Goal: Task Accomplishment & Management: Manage account settings

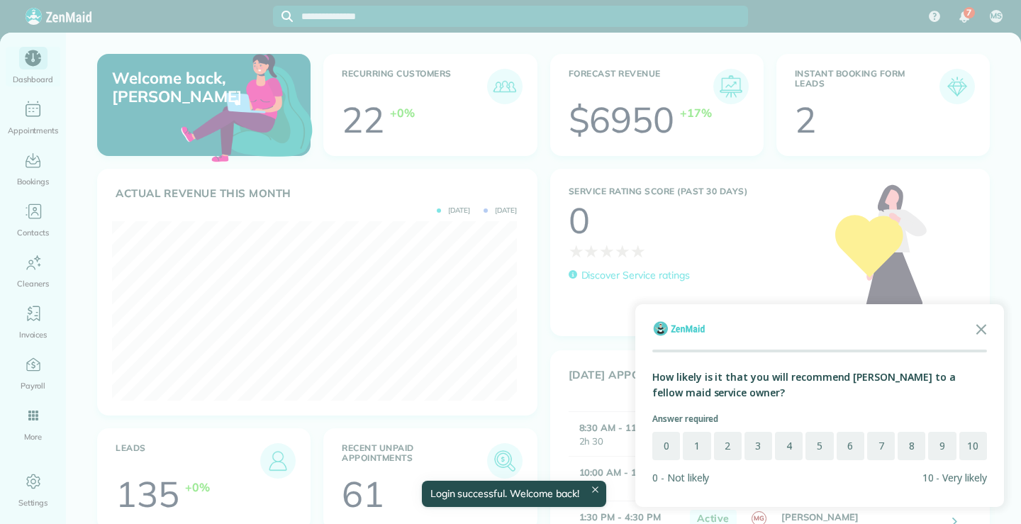
scroll to position [179, 405]
click at [985, 324] on icon "Close the survey" at bounding box center [981, 328] width 28 height 28
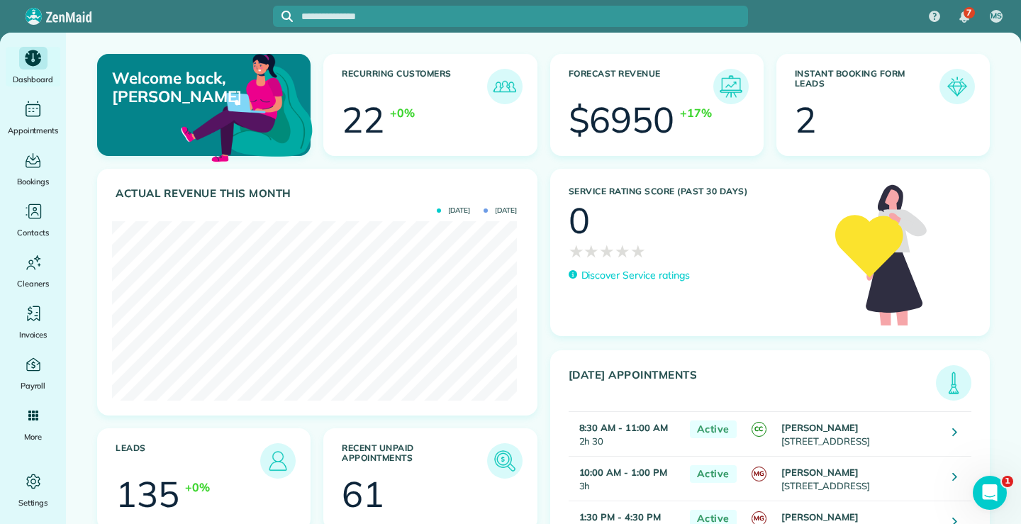
scroll to position [0, 0]
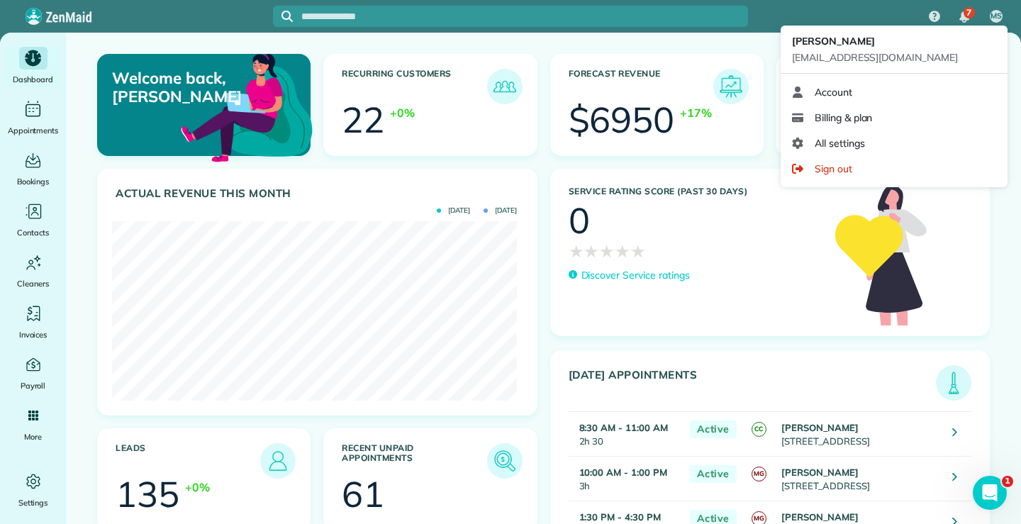
click at [998, 11] on span "MS" at bounding box center [995, 16] width 11 height 11
click at [996, 16] on span "MS" at bounding box center [995, 16] width 11 height 11
click at [995, 16] on span "MS" at bounding box center [995, 16] width 11 height 11
click at [997, 18] on span "MS" at bounding box center [995, 16] width 11 height 11
click at [1000, 15] on span "MS" at bounding box center [995, 16] width 11 height 11
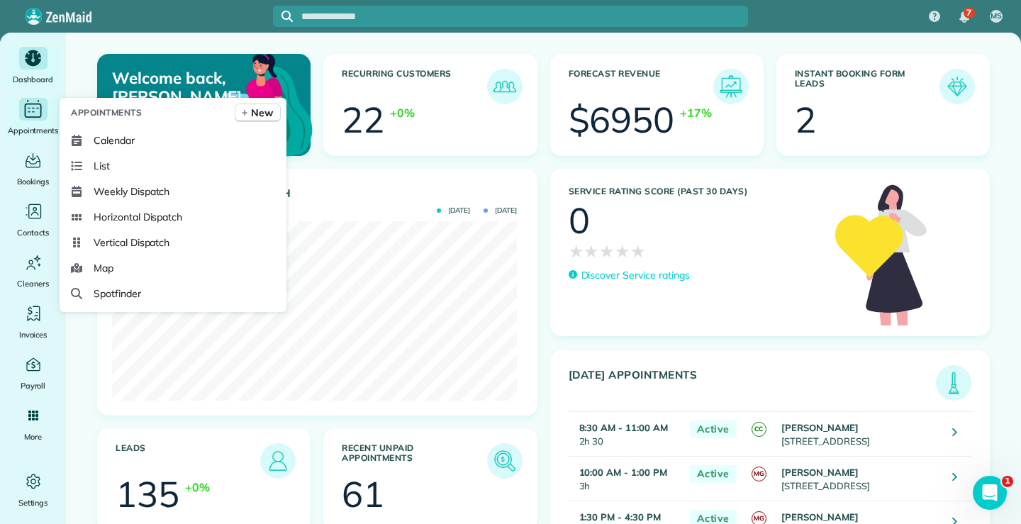
click at [36, 104] on icon "Main" at bounding box center [33, 110] width 17 height 14
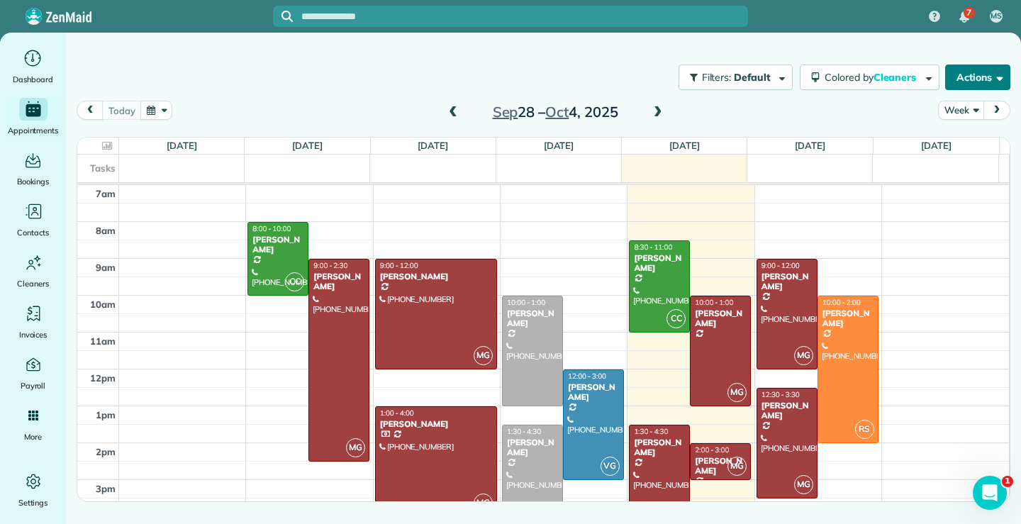
click at [1000, 74] on span "button" at bounding box center [997, 77] width 11 height 11
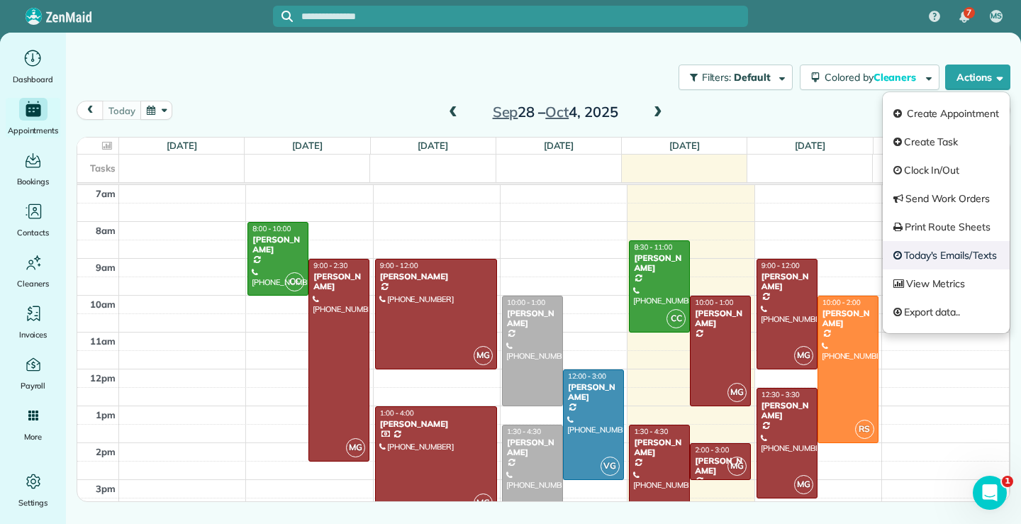
click at [953, 257] on link "Today's Emails/Texts" at bounding box center [946, 255] width 127 height 28
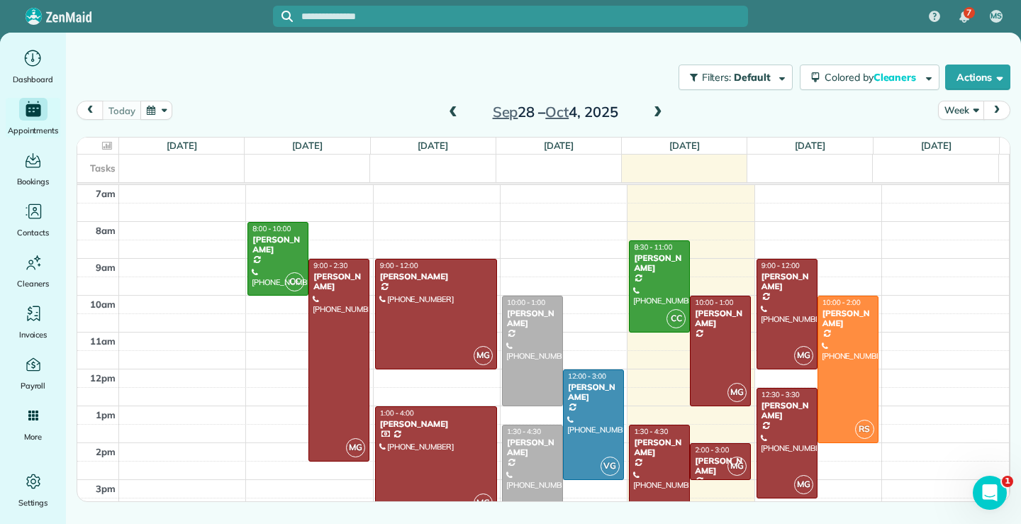
click at [628, 84] on div at bounding box center [510, 262] width 1021 height 524
click at [781, 291] on div "Michelle Talarico" at bounding box center [787, 281] width 52 height 21
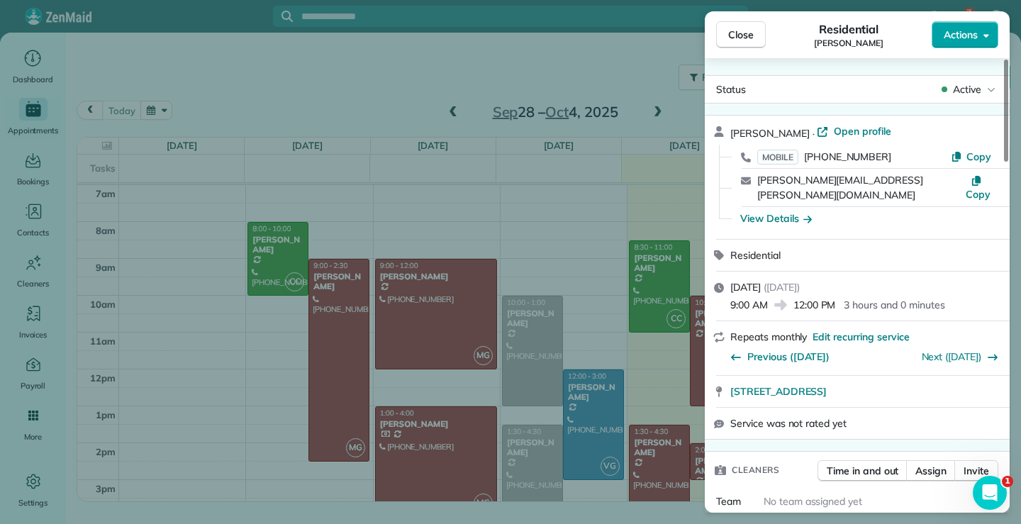
click at [989, 34] on button "Actions" at bounding box center [964, 34] width 67 height 27
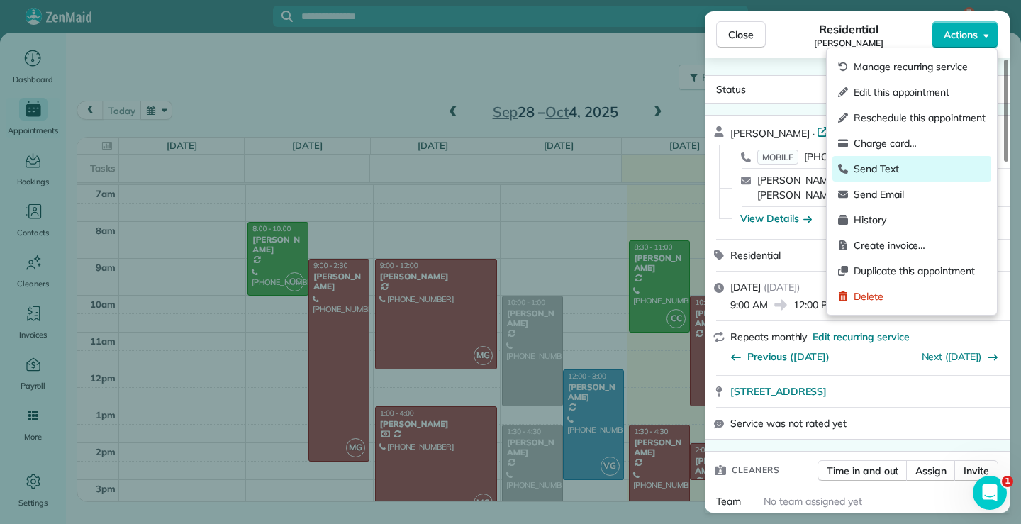
click at [892, 170] on span "Send Text" at bounding box center [919, 169] width 132 height 14
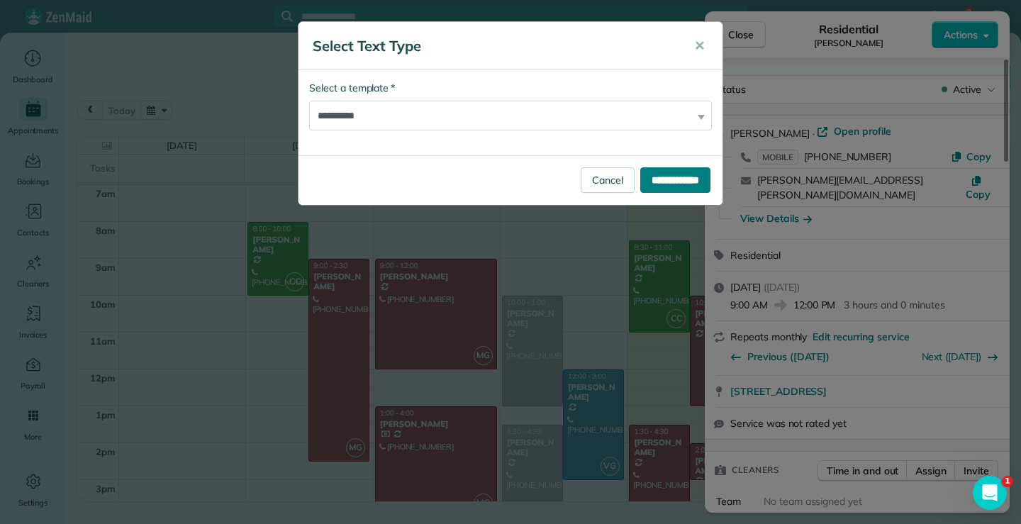
click at [659, 177] on input "**********" at bounding box center [675, 180] width 70 height 26
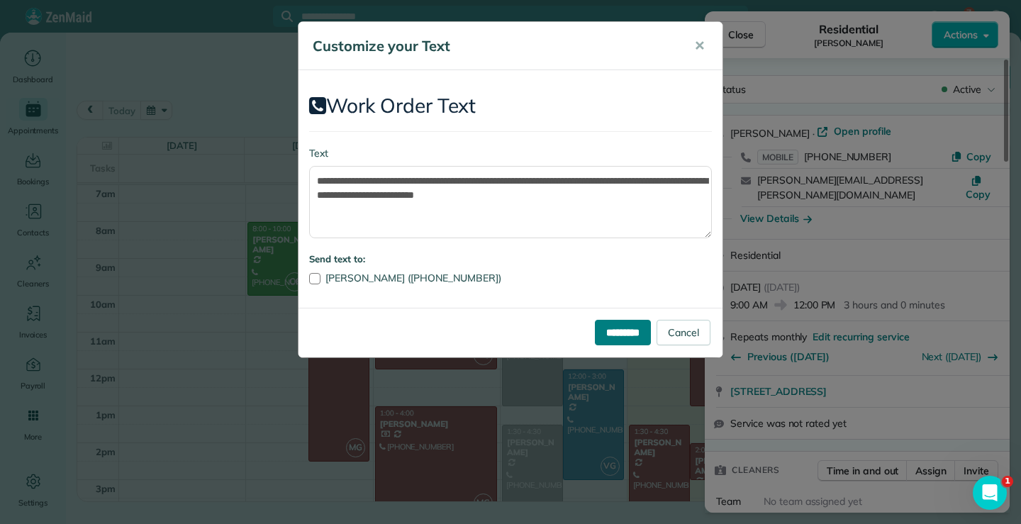
click at [605, 334] on input "*********" at bounding box center [623, 333] width 56 height 26
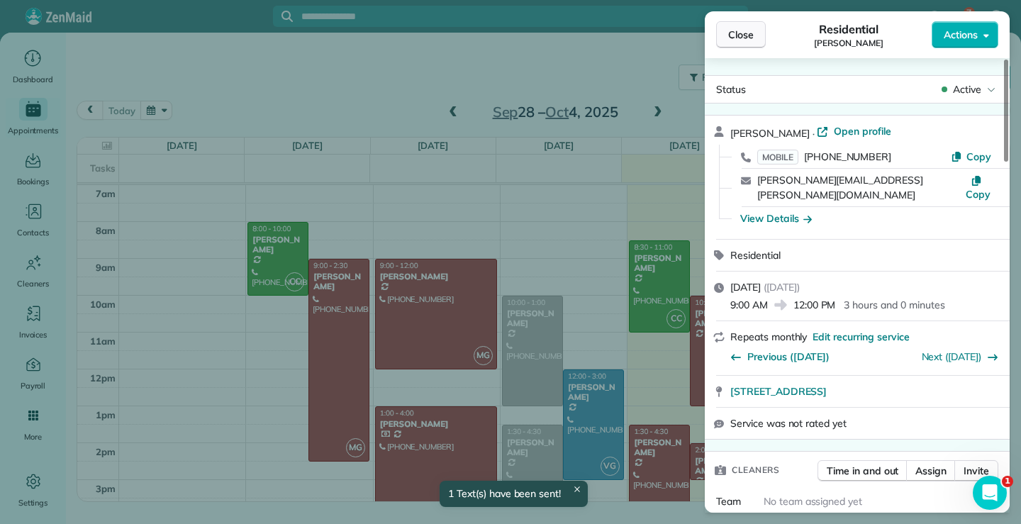
click at [734, 35] on span "Close" at bounding box center [741, 35] width 26 height 14
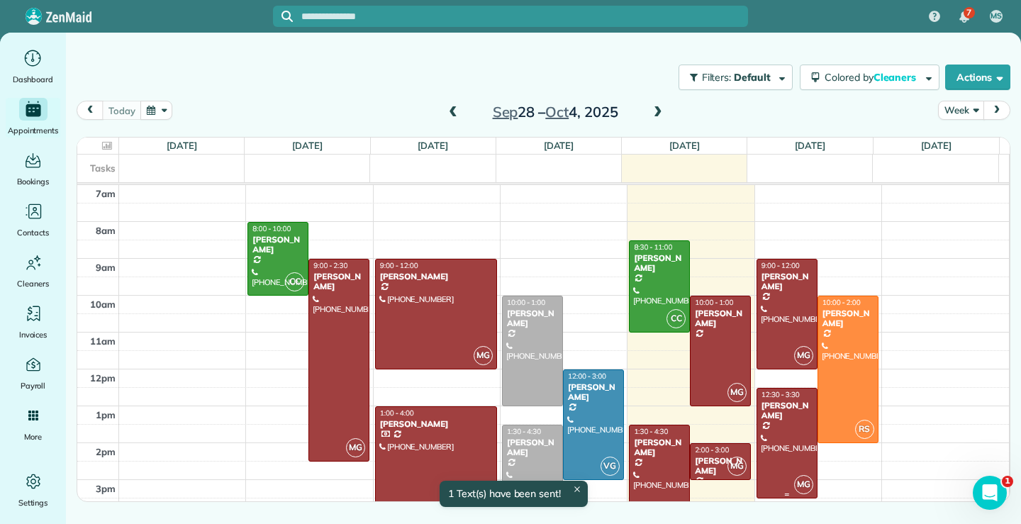
click at [778, 425] on div at bounding box center [787, 442] width 60 height 109
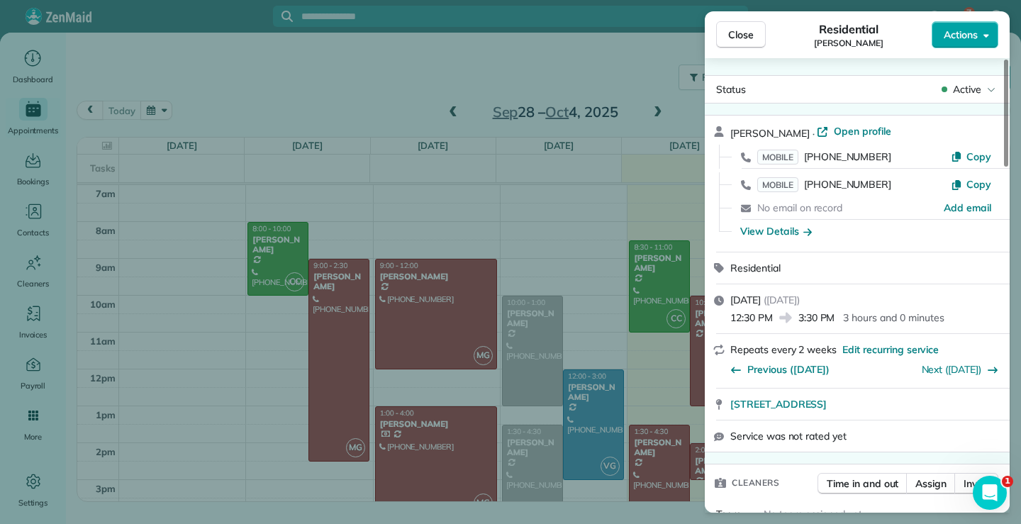
click at [991, 35] on button "Actions" at bounding box center [964, 34] width 67 height 27
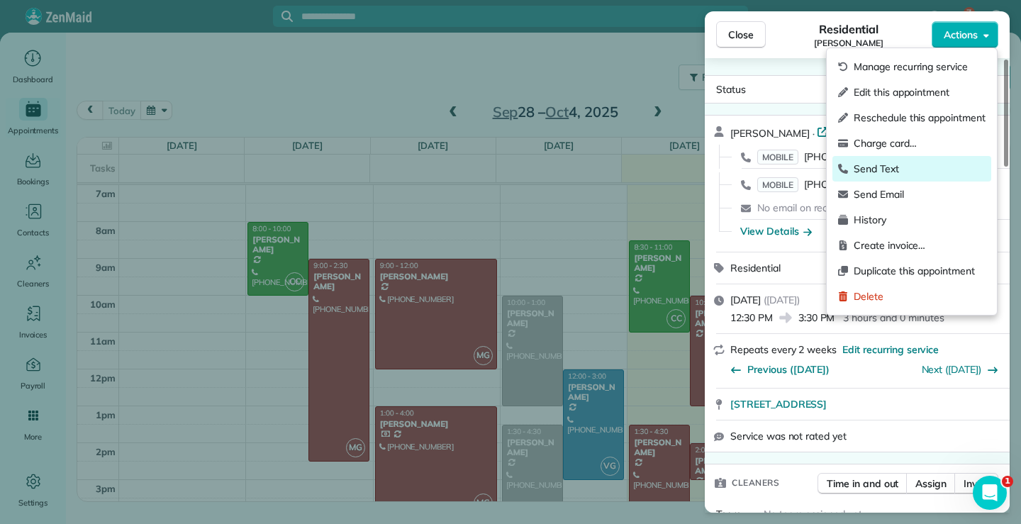
click at [888, 171] on span "Send Text" at bounding box center [919, 169] width 132 height 14
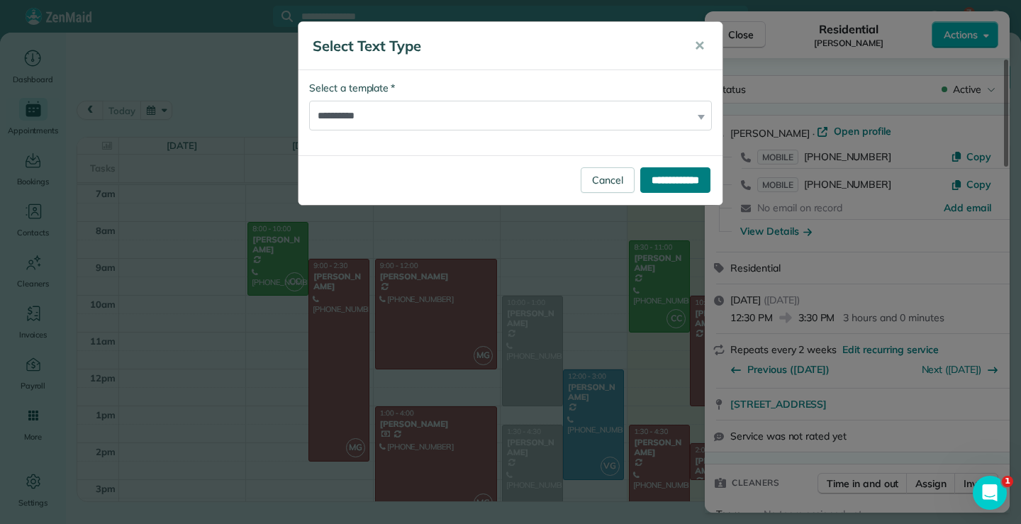
click at [668, 180] on input "**********" at bounding box center [675, 180] width 70 height 26
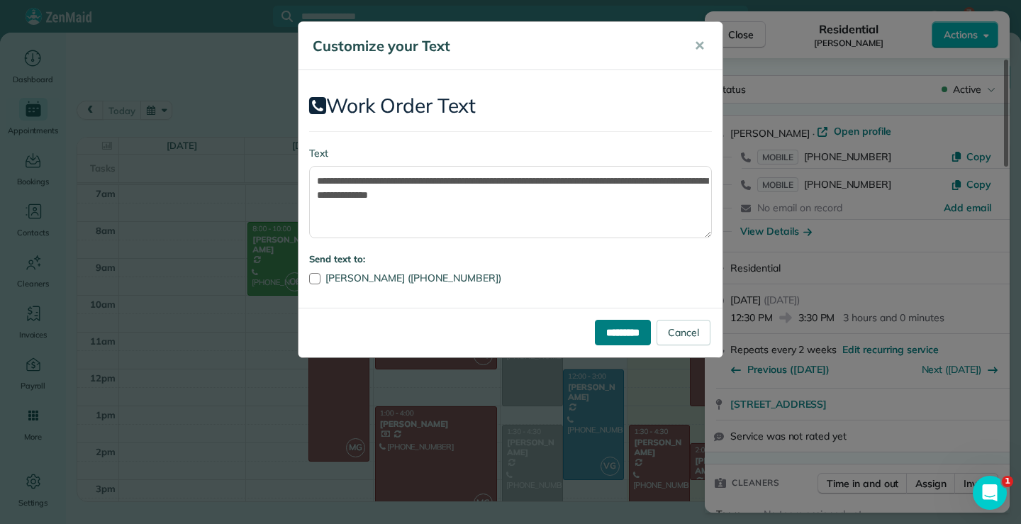
click at [628, 325] on input "*********" at bounding box center [623, 333] width 56 height 26
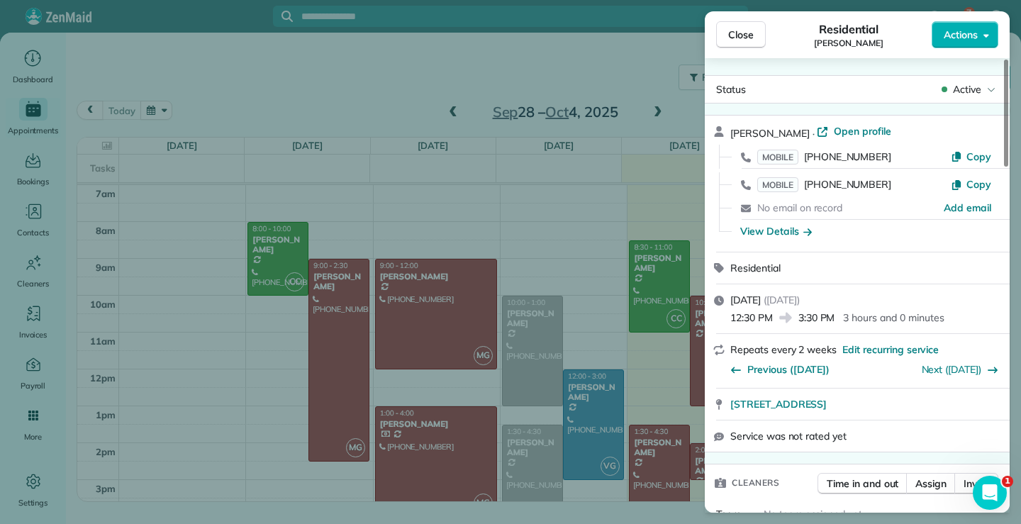
drag, startPoint x: 755, startPoint y: 26, endPoint x: 746, endPoint y: 51, distance: 26.2
click at [755, 28] on button "Close" at bounding box center [741, 34] width 50 height 27
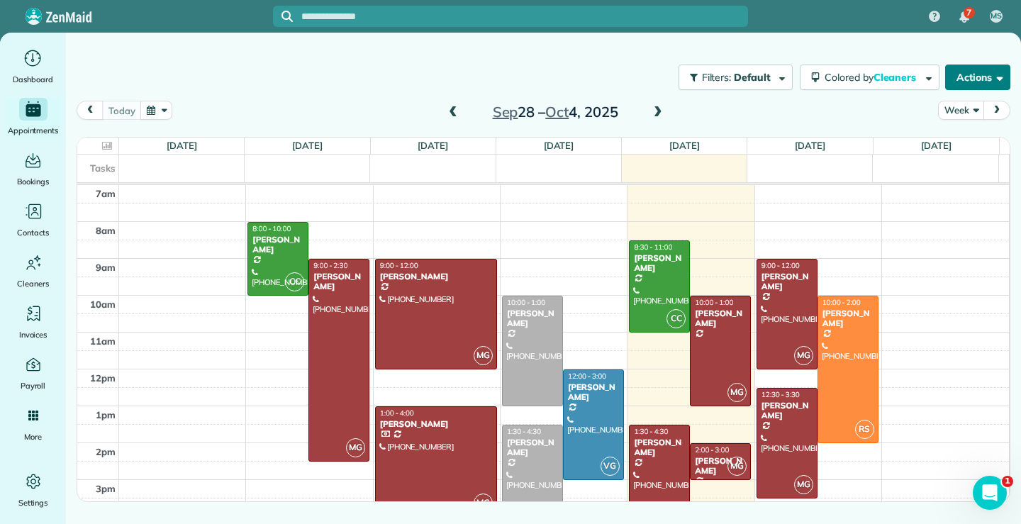
click at [994, 77] on span "button" at bounding box center [997, 77] width 11 height 11
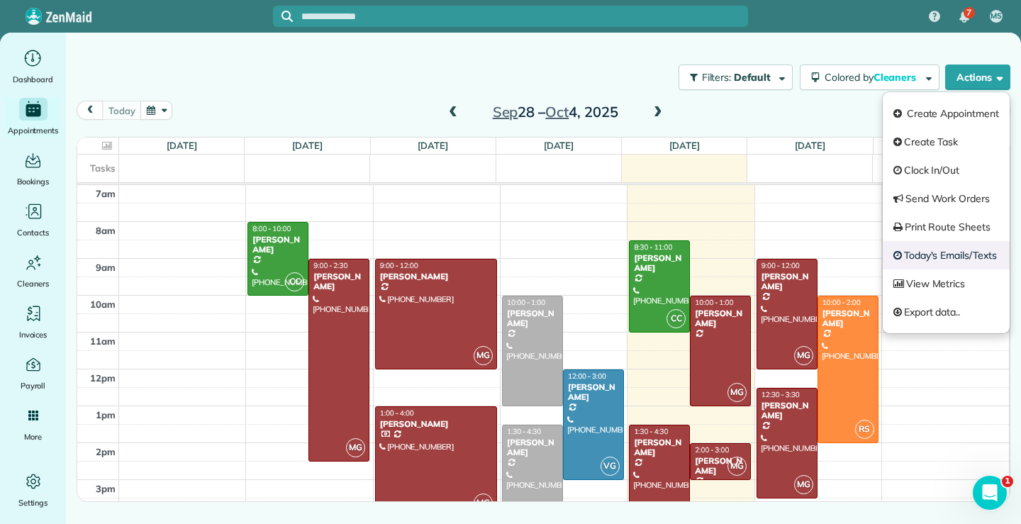
click at [938, 258] on link "Today's Emails/Texts" at bounding box center [946, 255] width 127 height 28
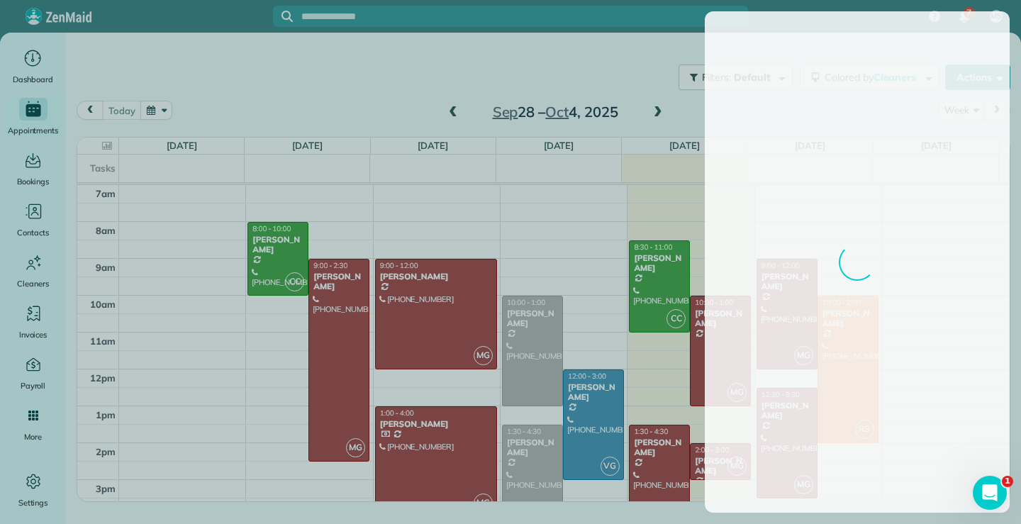
click at [594, 66] on div at bounding box center [510, 262] width 1021 height 524
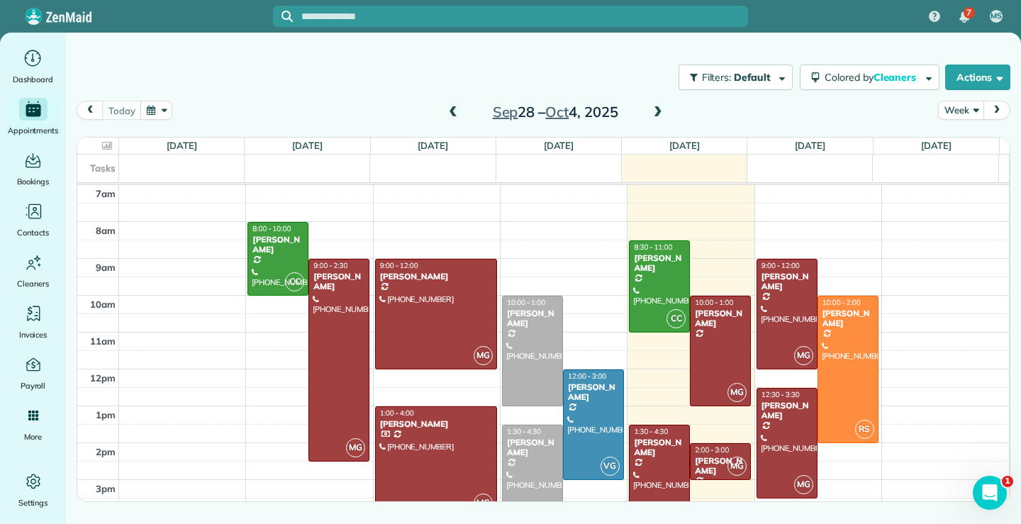
click at [813, 52] on div "Filters: Default Colored by Cleaners Color by Cleaner Color by Team Color by St…" at bounding box center [543, 244] width 955 height 422
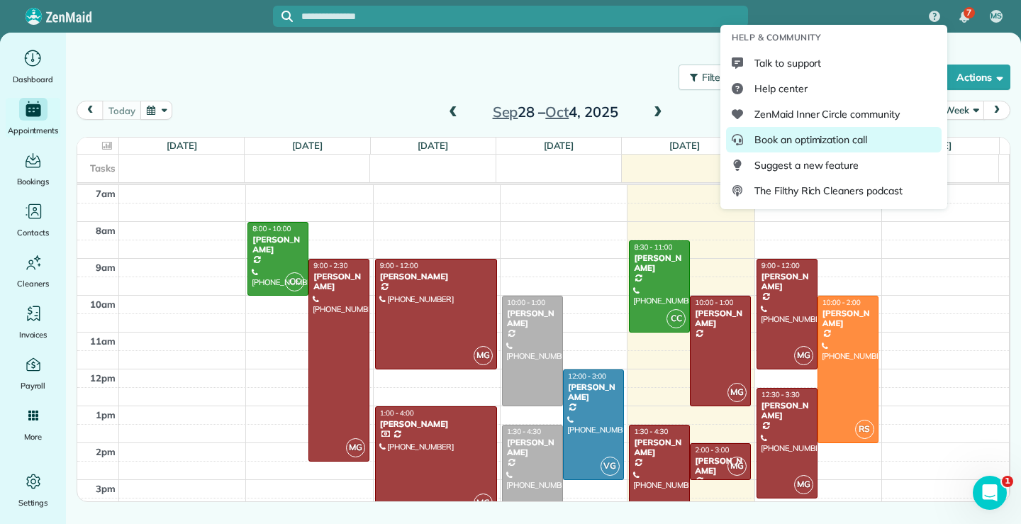
click at [841, 138] on span "Book an optimization call" at bounding box center [810, 140] width 113 height 14
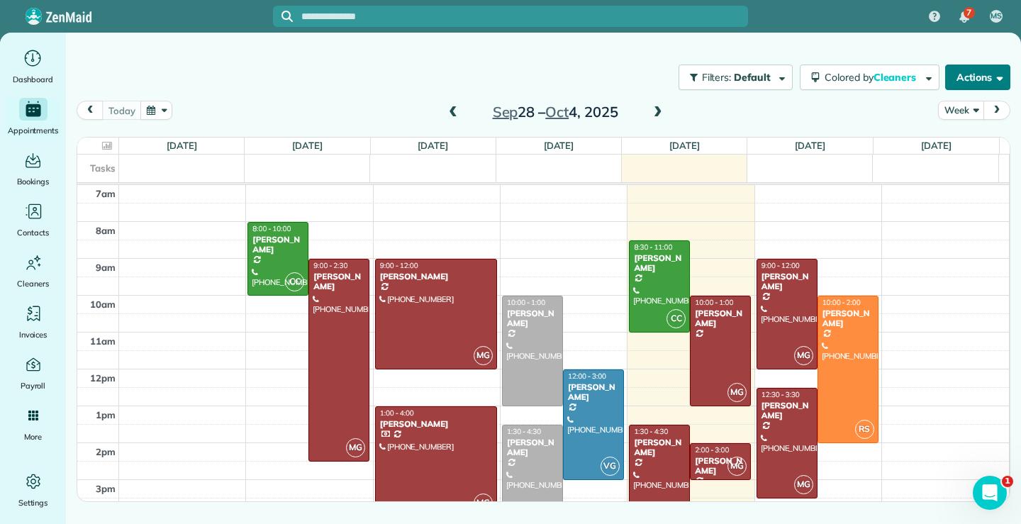
click at [1000, 75] on span "button" at bounding box center [997, 77] width 11 height 11
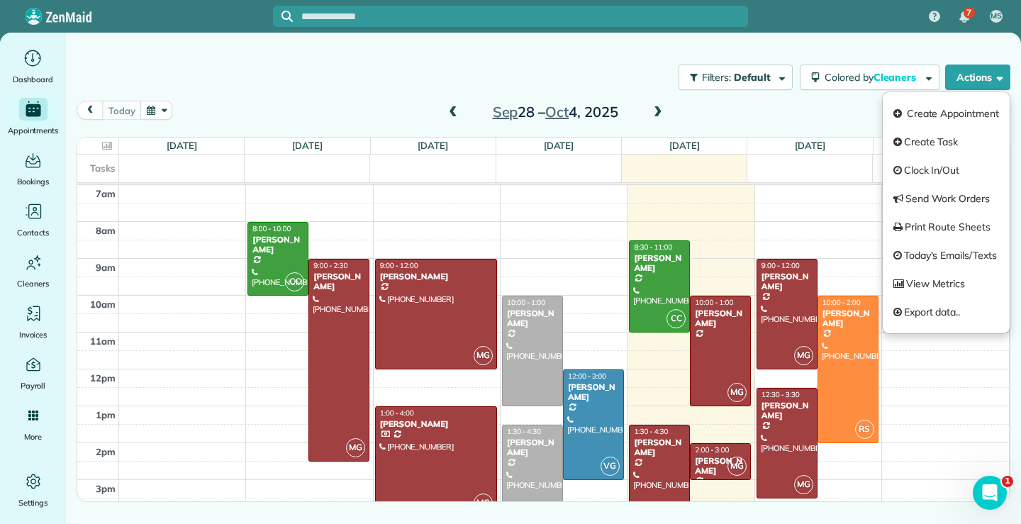
drag, startPoint x: 951, startPoint y: 249, endPoint x: 945, endPoint y: 262, distance: 14.9
click at [951, 249] on link "Today's Emails/Texts" at bounding box center [946, 255] width 127 height 28
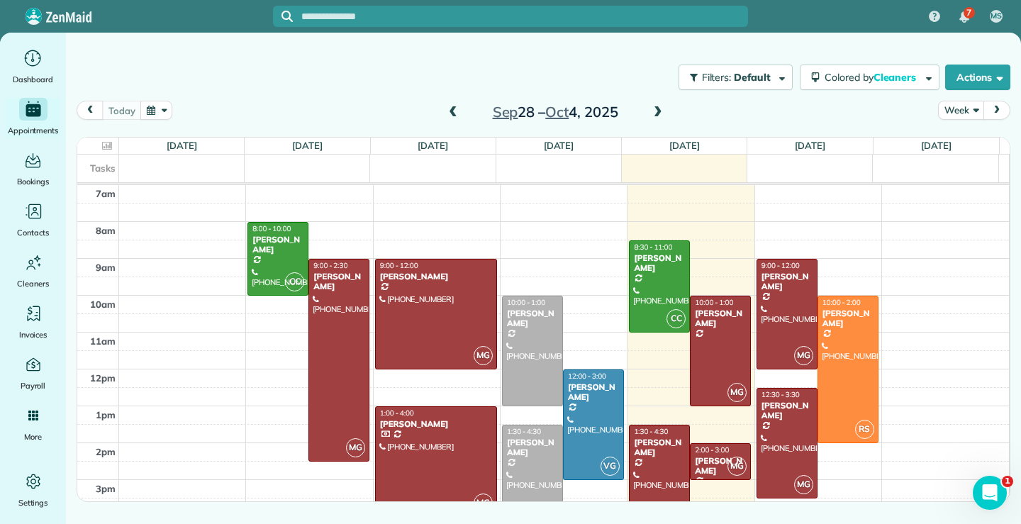
click at [657, 11] on div at bounding box center [510, 262] width 1021 height 524
click at [647, 467] on div at bounding box center [659, 479] width 60 height 109
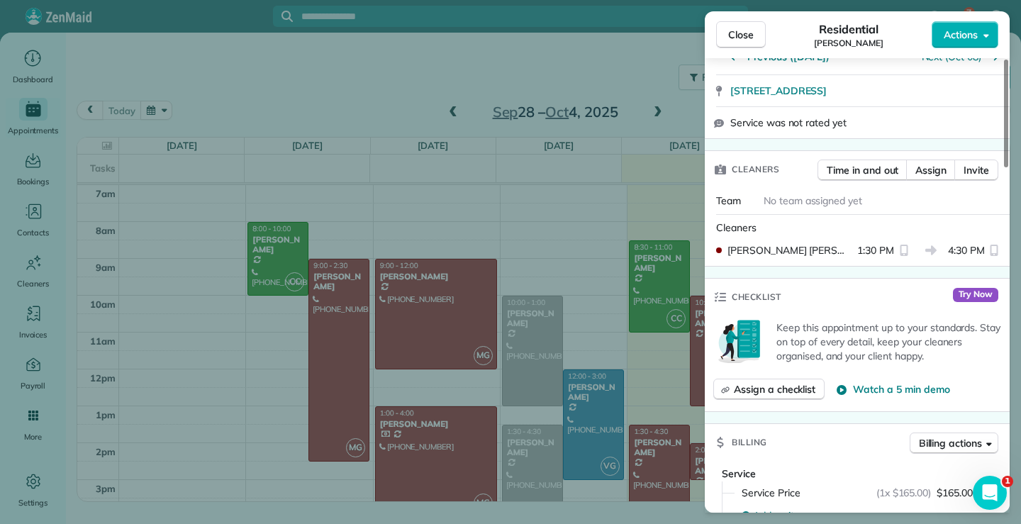
scroll to position [215, 0]
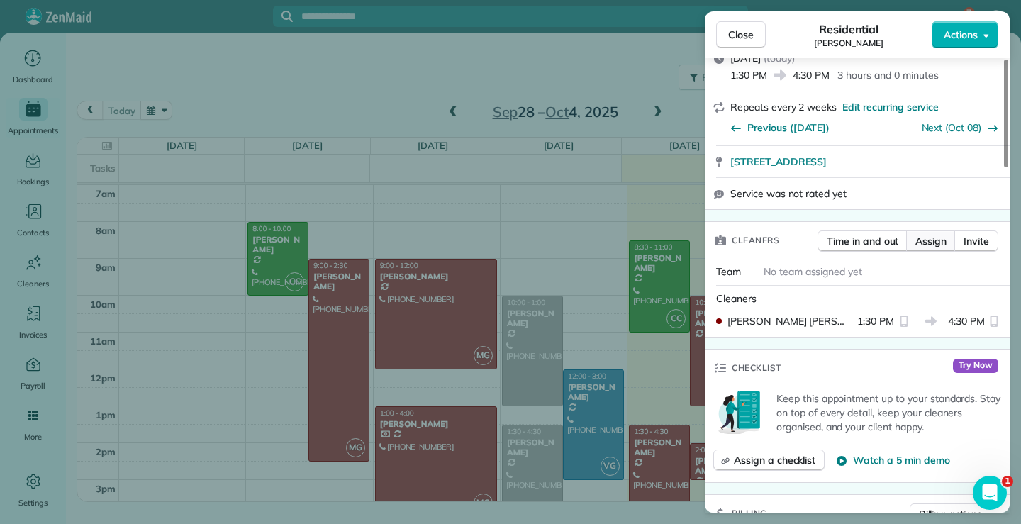
click at [921, 237] on span "Assign" at bounding box center [930, 241] width 31 height 14
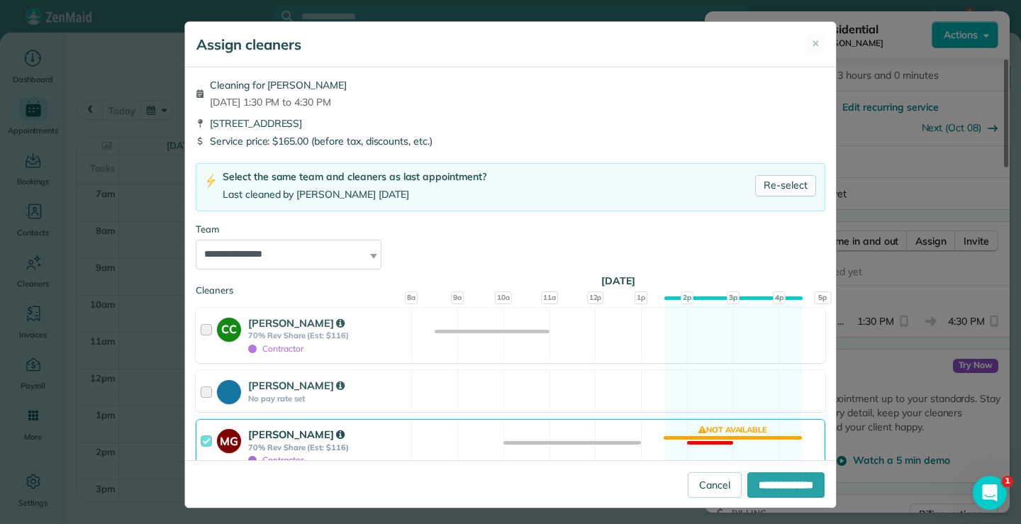
click at [201, 441] on div at bounding box center [209, 447] width 16 height 40
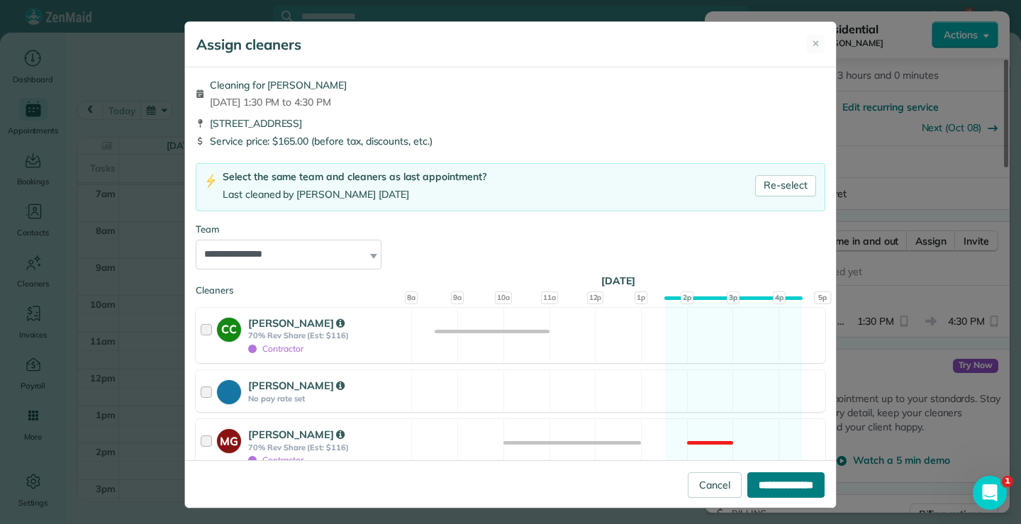
click at [754, 481] on input "**********" at bounding box center [785, 485] width 77 height 26
type input "**********"
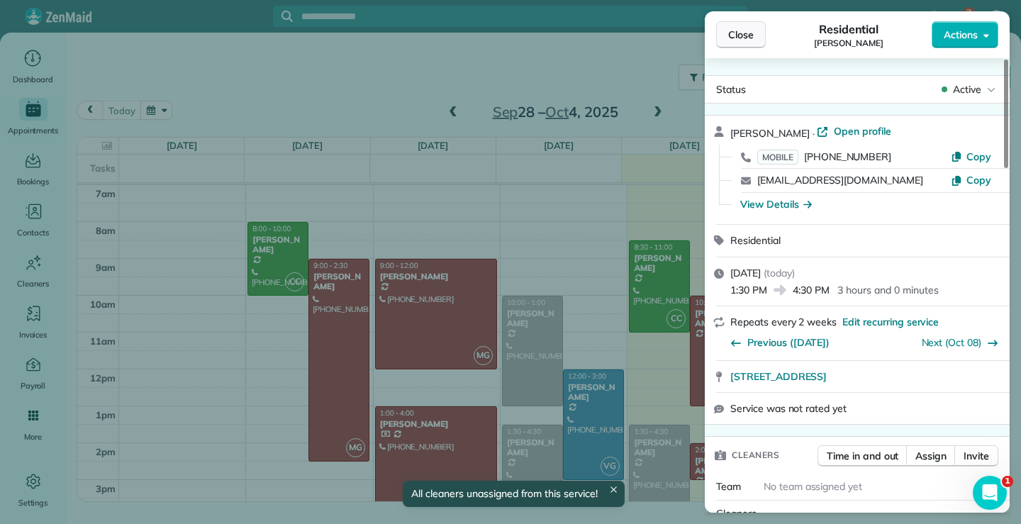
click at [758, 36] on button "Close" at bounding box center [741, 34] width 50 height 27
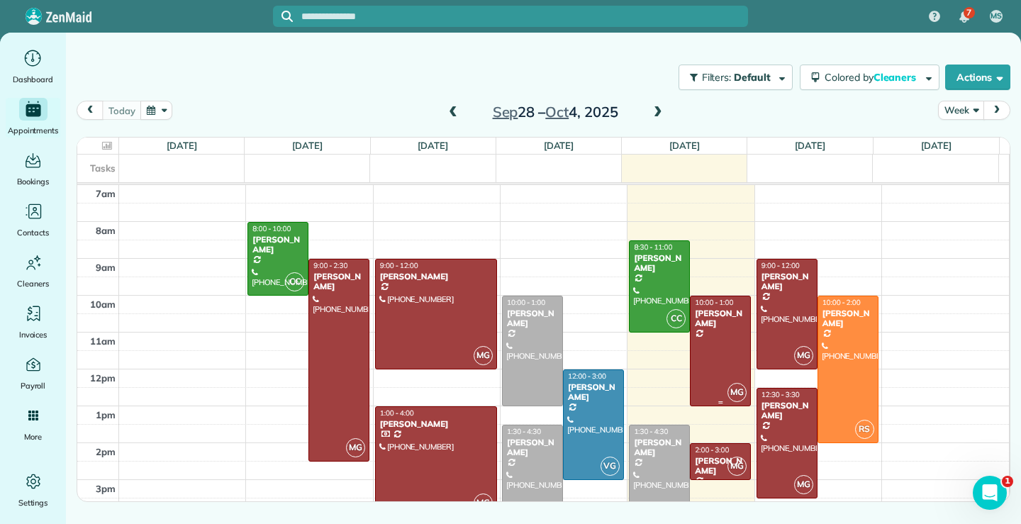
click at [713, 349] on div at bounding box center [720, 350] width 60 height 109
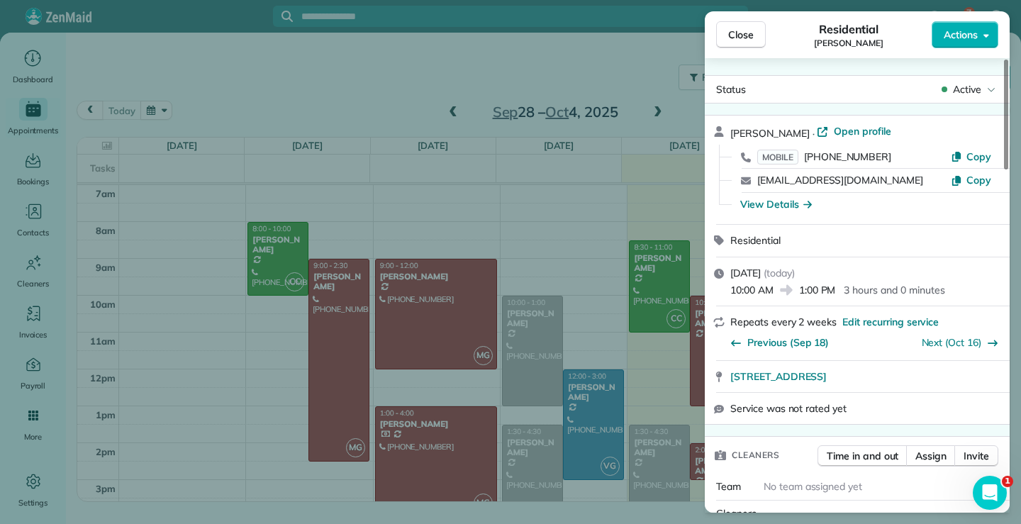
drag, startPoint x: 857, startPoint y: 181, endPoint x: 754, endPoint y: 181, distance: 102.8
click at [754, 181] on div "rr245@hotmail.com Copy" at bounding box center [865, 180] width 271 height 23
copy link "rr245@hotmail.com"
click at [756, 37] on button "Close" at bounding box center [741, 34] width 50 height 27
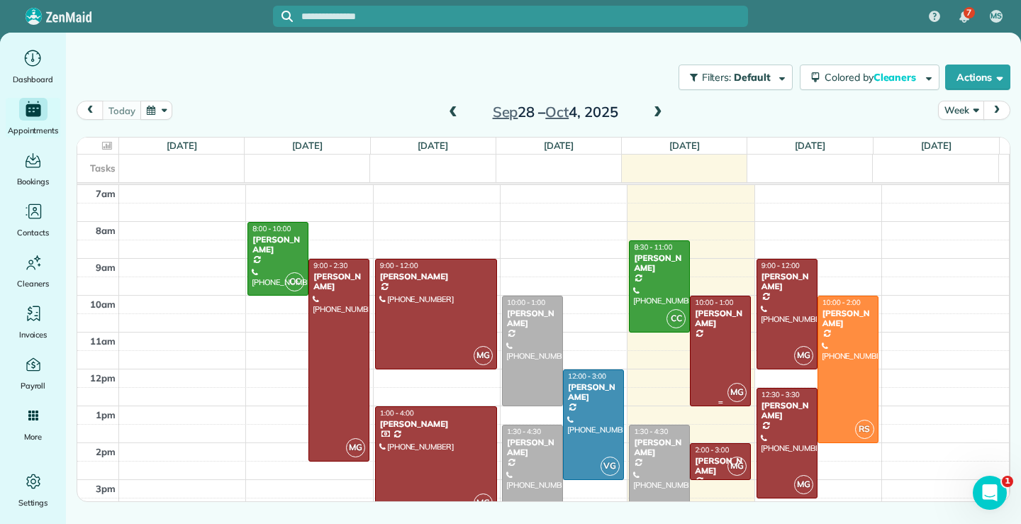
click at [722, 354] on div at bounding box center [720, 350] width 60 height 109
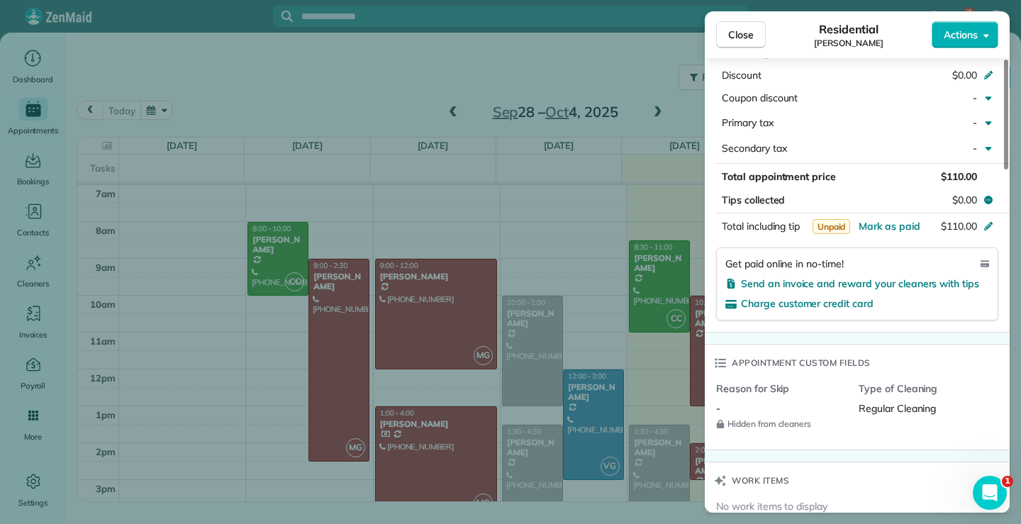
scroll to position [780, 0]
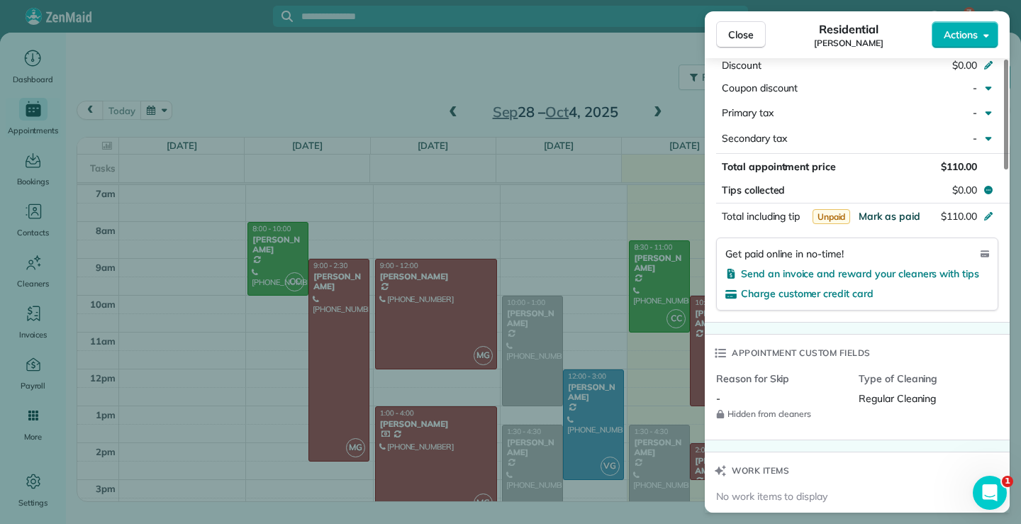
click at [905, 215] on span "Mark as paid" at bounding box center [889, 216] width 62 height 13
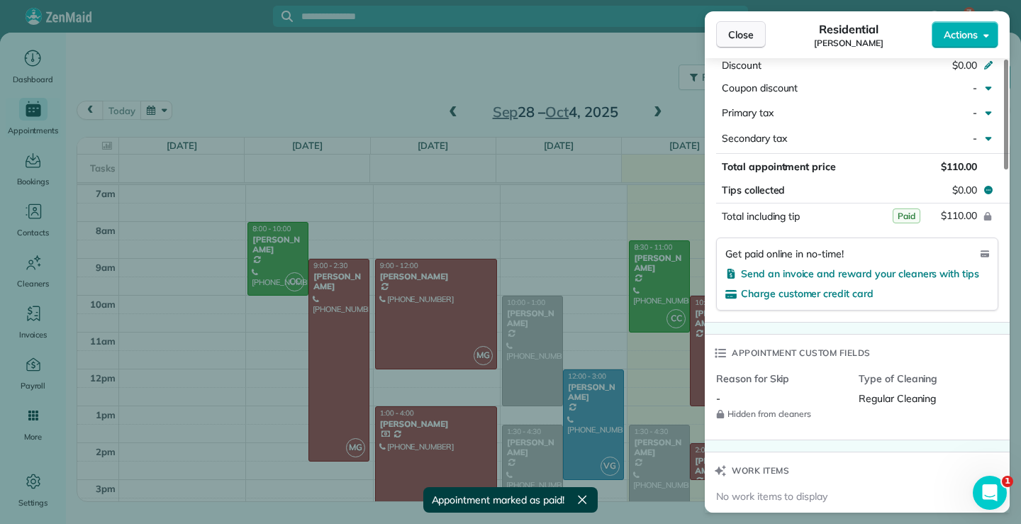
click at [751, 30] on span "Close" at bounding box center [741, 35] width 26 height 14
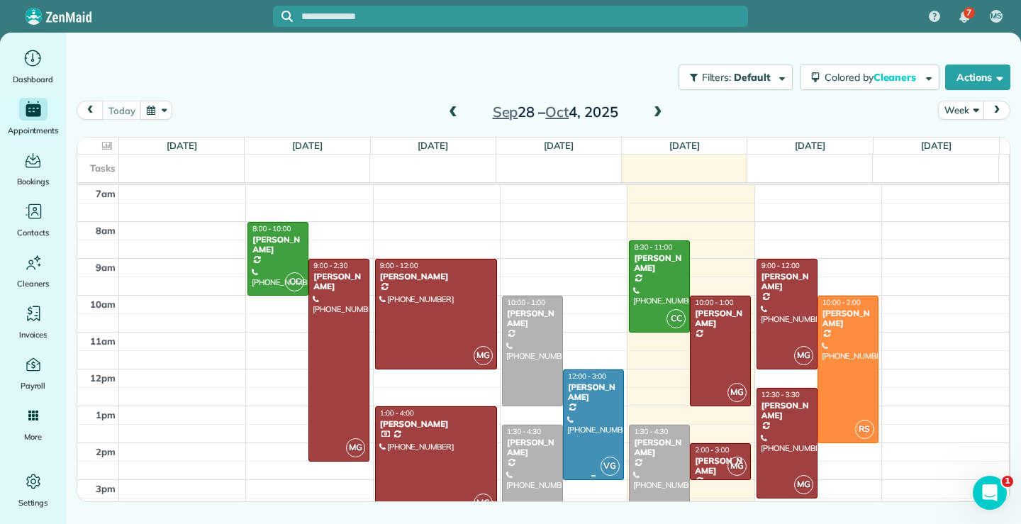
click at [589, 415] on div at bounding box center [594, 424] width 60 height 109
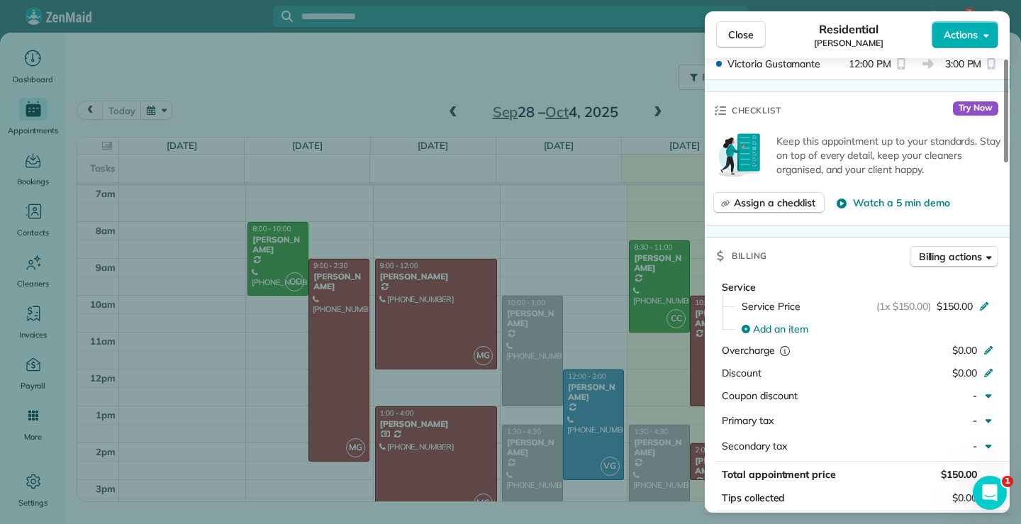
scroll to position [569, 0]
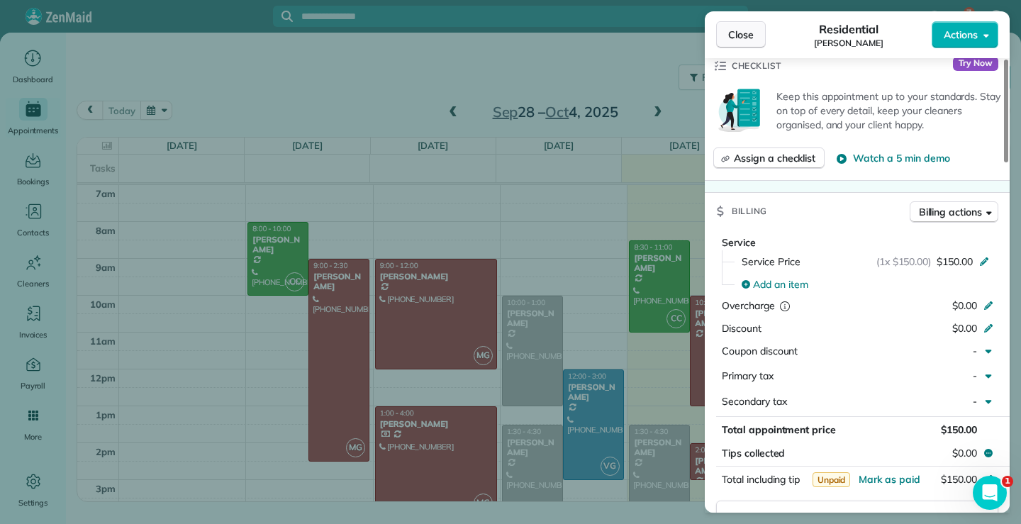
click at [756, 29] on button "Close" at bounding box center [741, 34] width 50 height 27
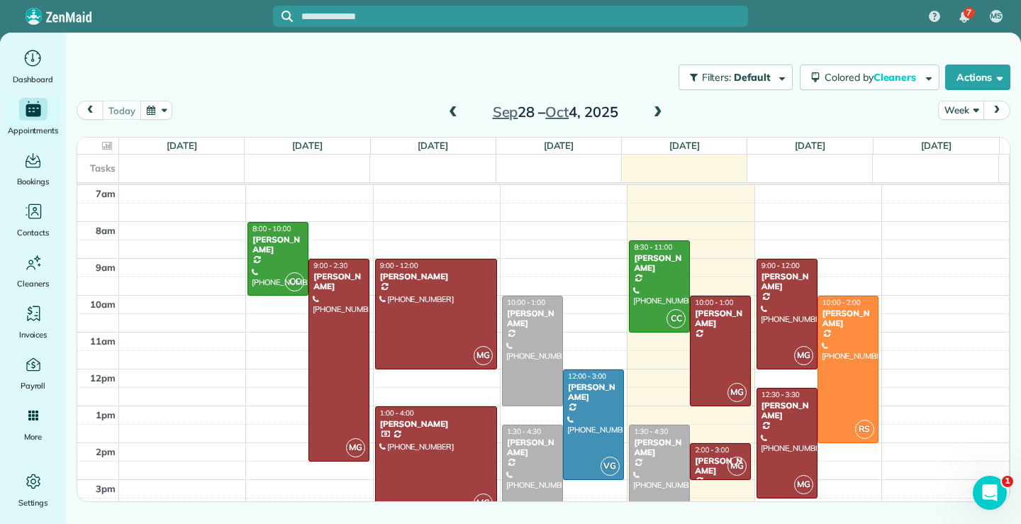
click at [454, 107] on span at bounding box center [453, 112] width 16 height 13
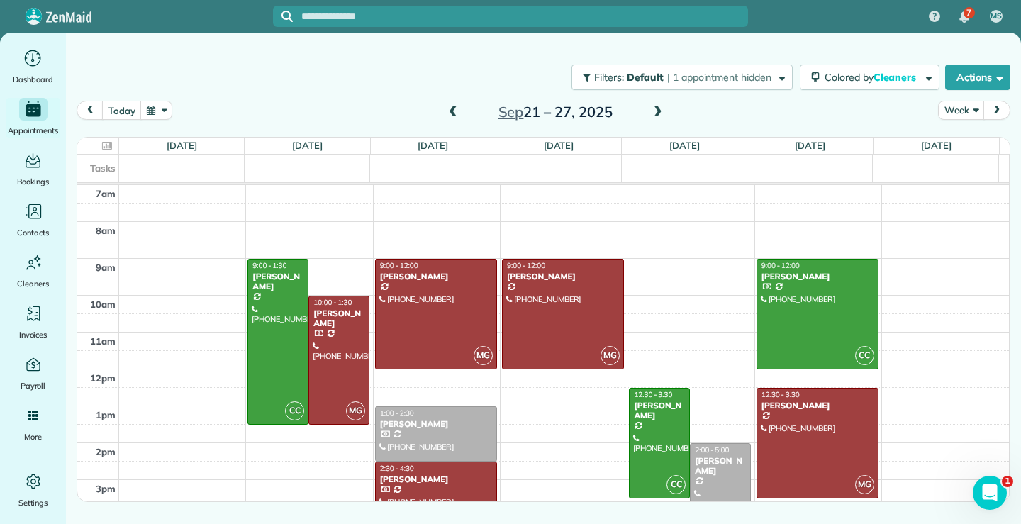
click at [450, 111] on span at bounding box center [453, 112] width 16 height 13
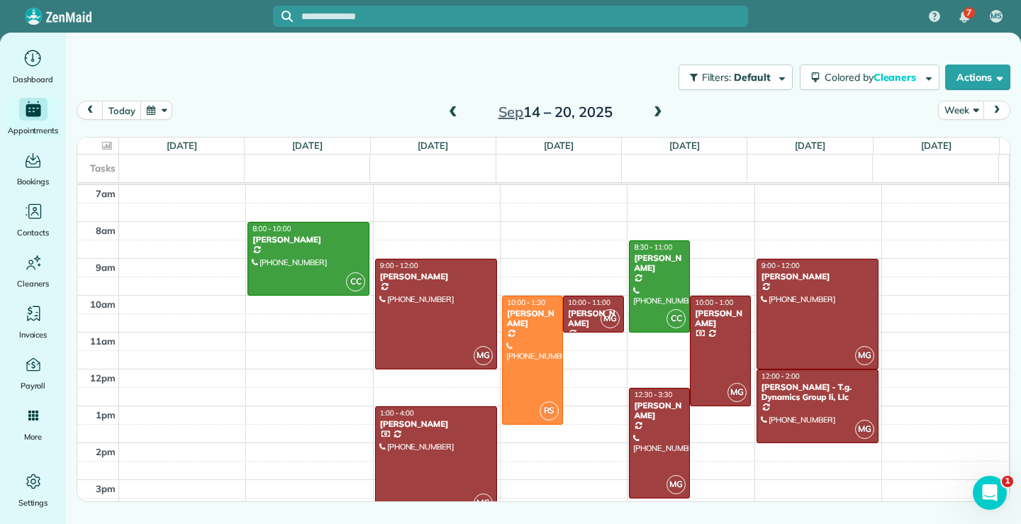
click at [449, 111] on span at bounding box center [453, 112] width 16 height 13
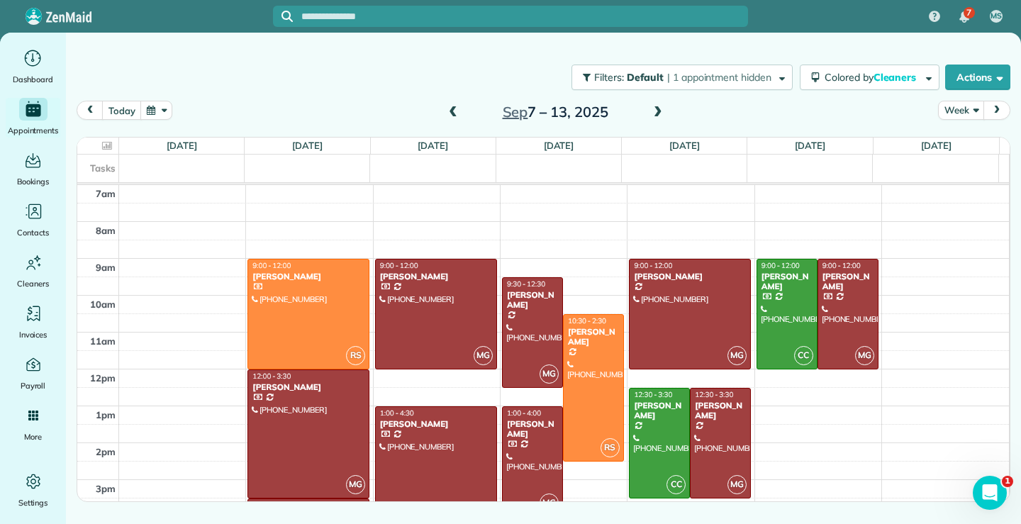
click at [449, 111] on span at bounding box center [453, 112] width 16 height 13
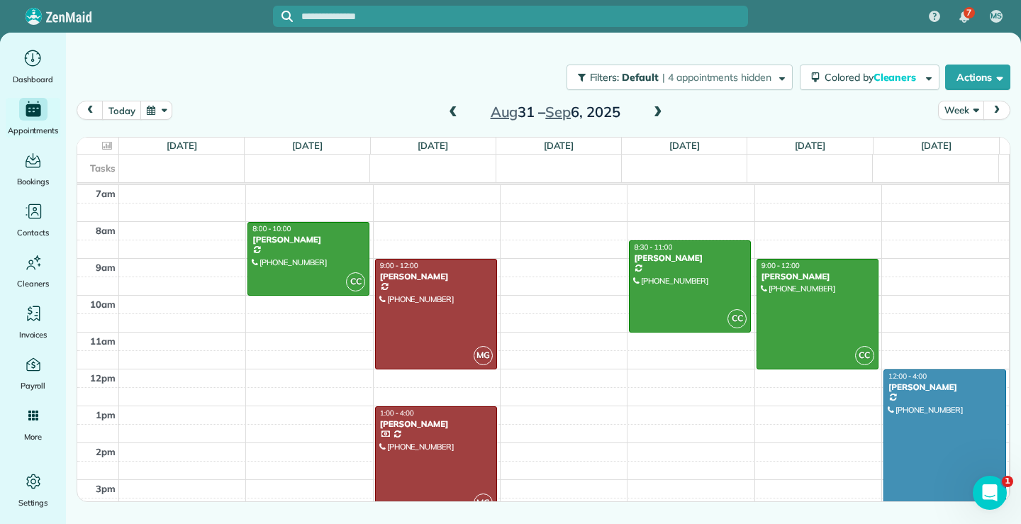
click at [947, 420] on div at bounding box center [944, 443] width 121 height 146
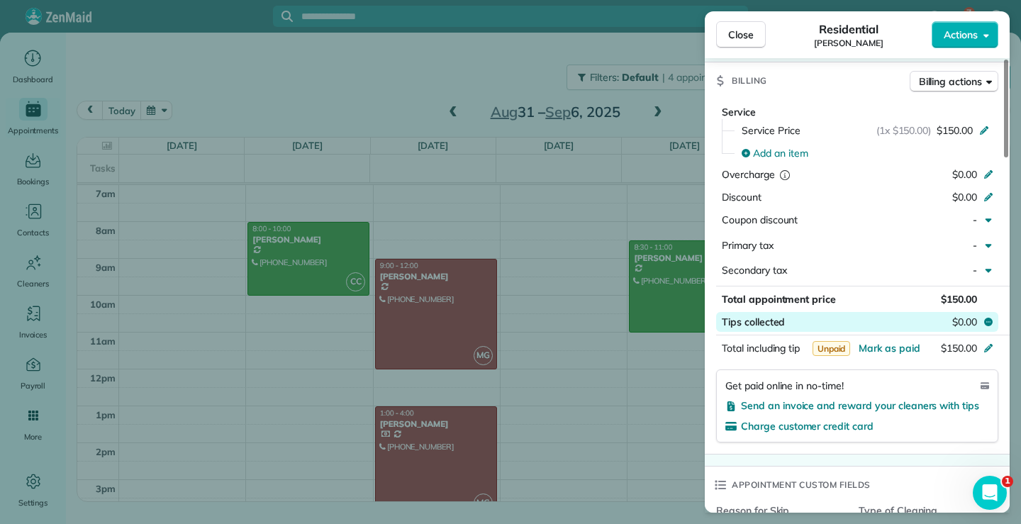
scroll to position [710, 0]
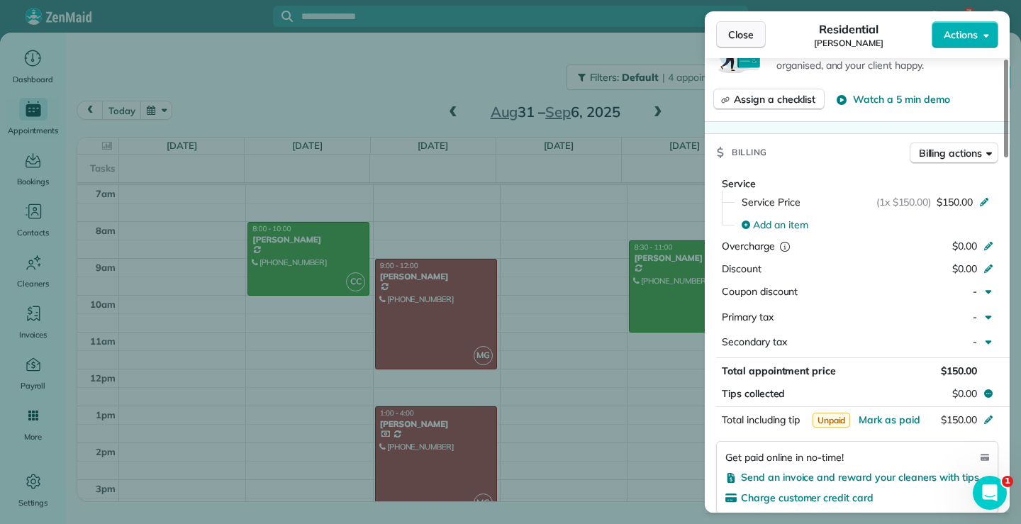
click at [756, 38] on button "Close" at bounding box center [741, 34] width 50 height 27
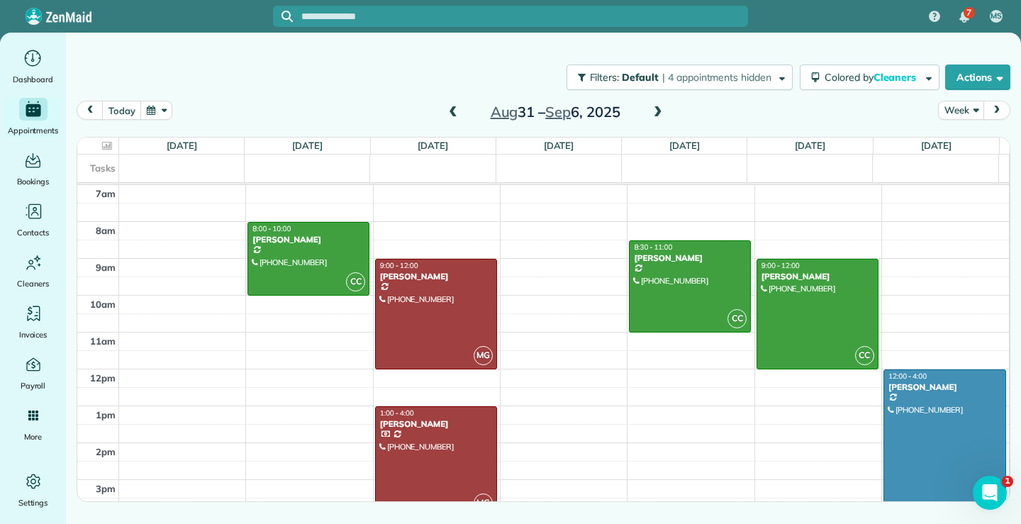
click at [450, 111] on span at bounding box center [453, 112] width 16 height 13
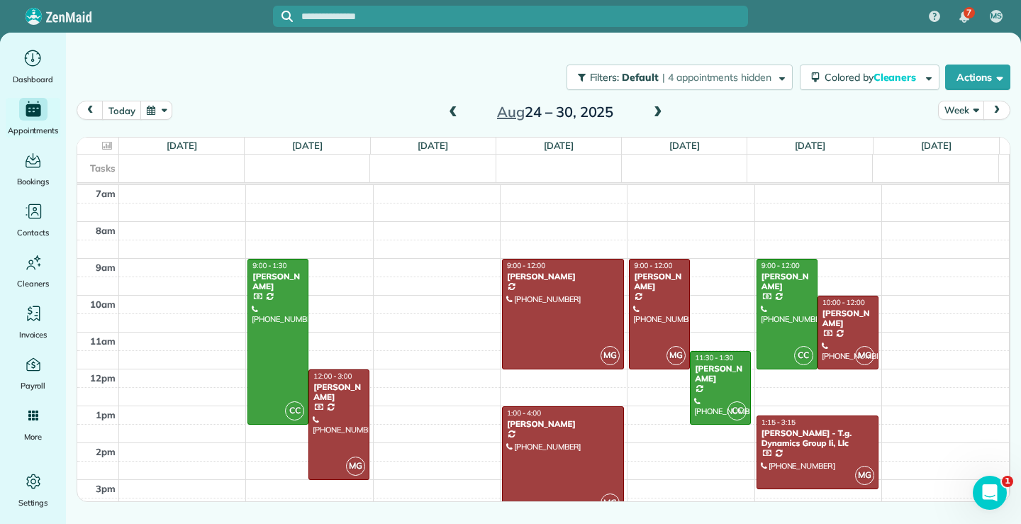
click at [450, 111] on span at bounding box center [453, 112] width 16 height 13
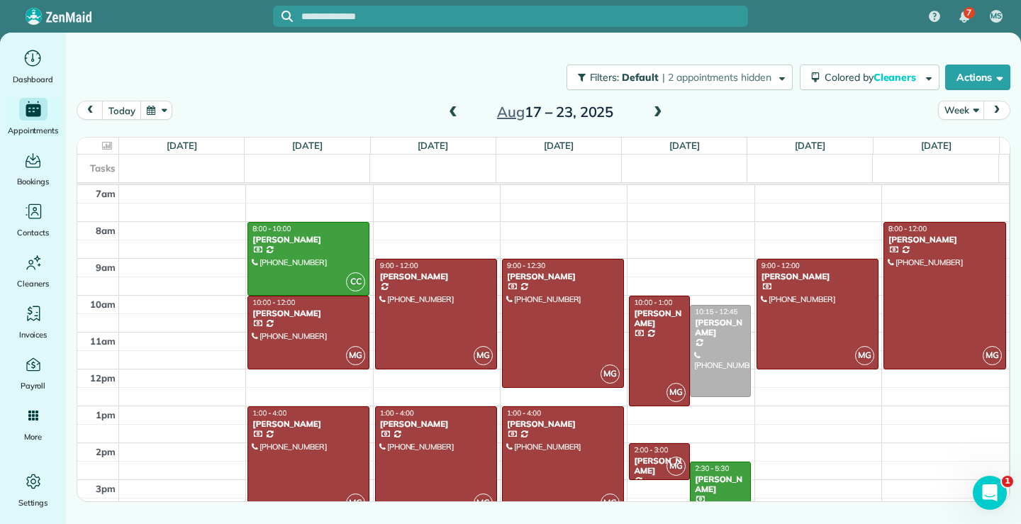
click at [450, 111] on span at bounding box center [453, 112] width 16 height 13
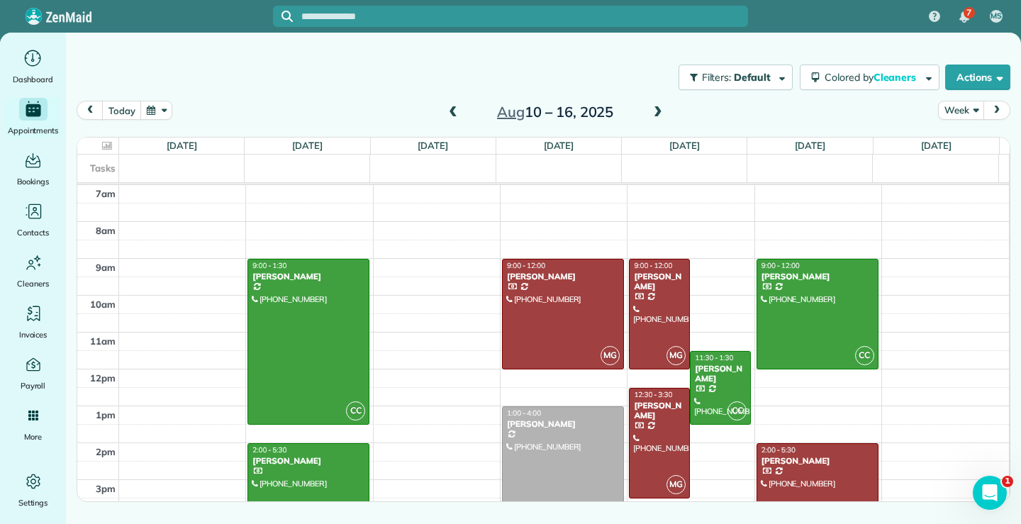
click at [450, 111] on span at bounding box center [453, 112] width 16 height 13
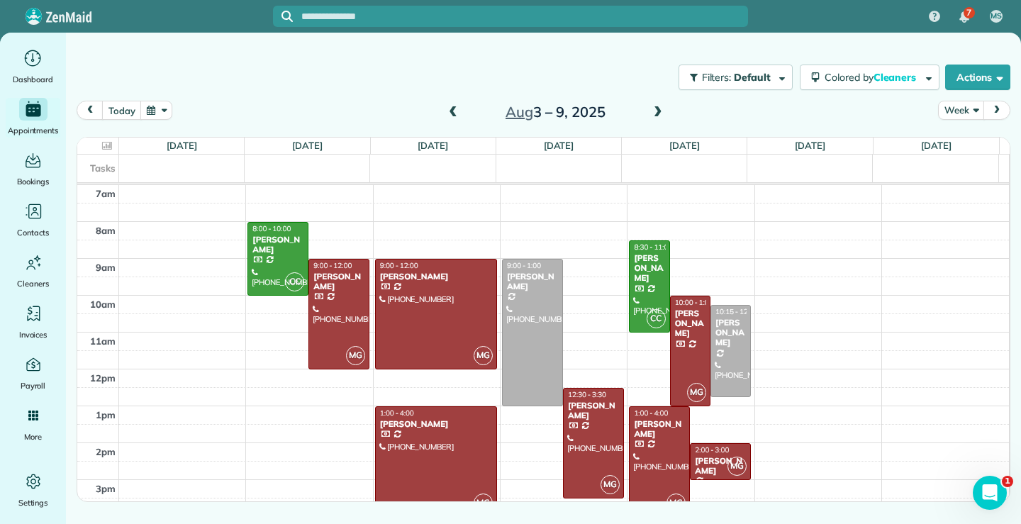
click at [450, 111] on span at bounding box center [453, 112] width 16 height 13
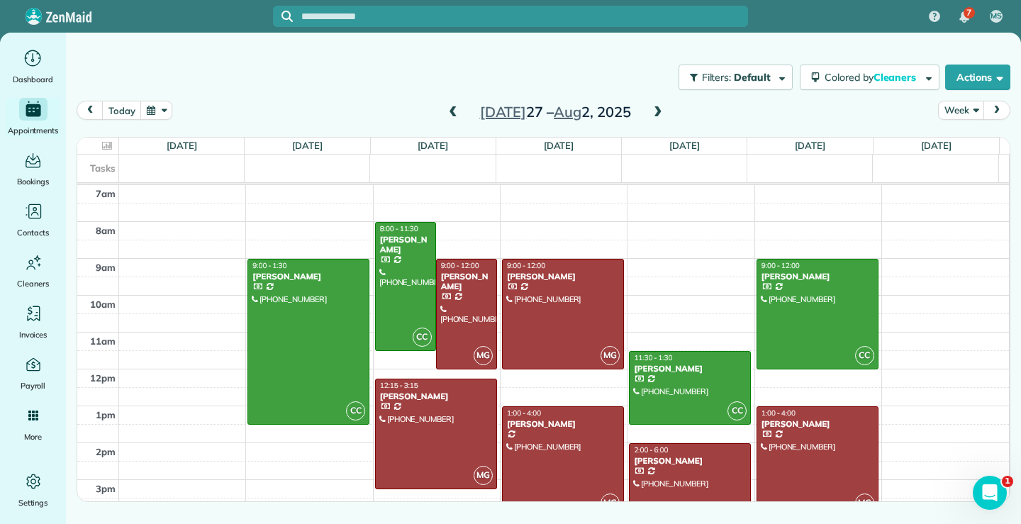
click at [450, 111] on span at bounding box center [453, 112] width 16 height 13
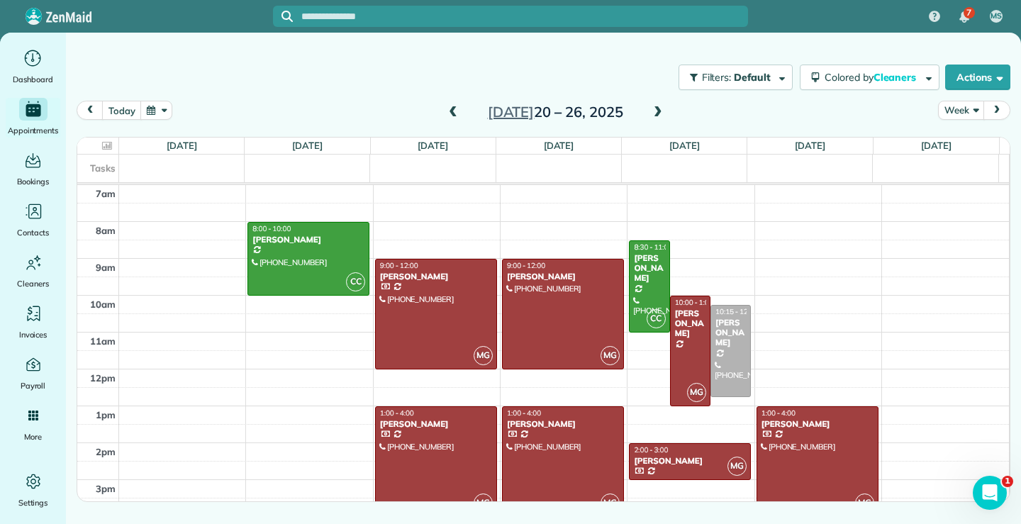
click at [448, 111] on span at bounding box center [453, 112] width 16 height 13
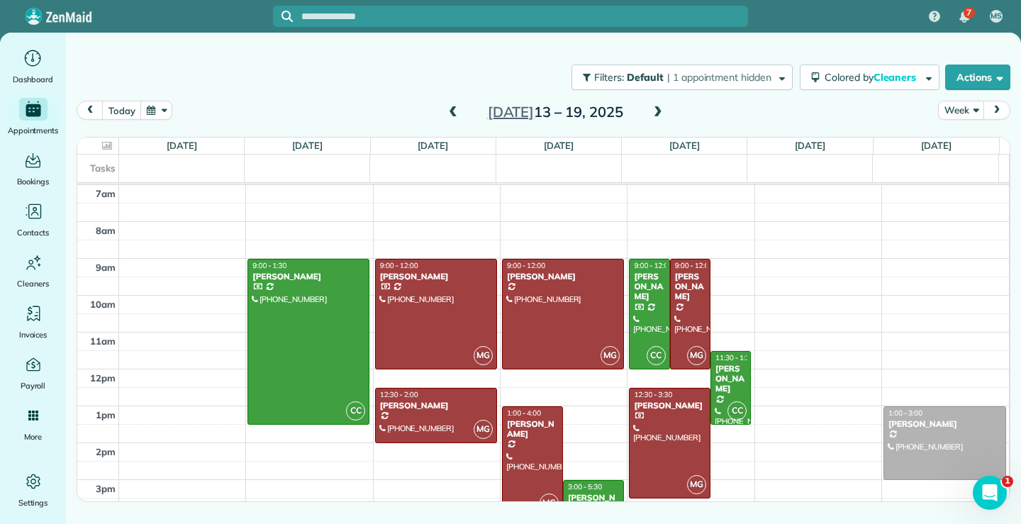
click at [448, 111] on span at bounding box center [453, 112] width 16 height 13
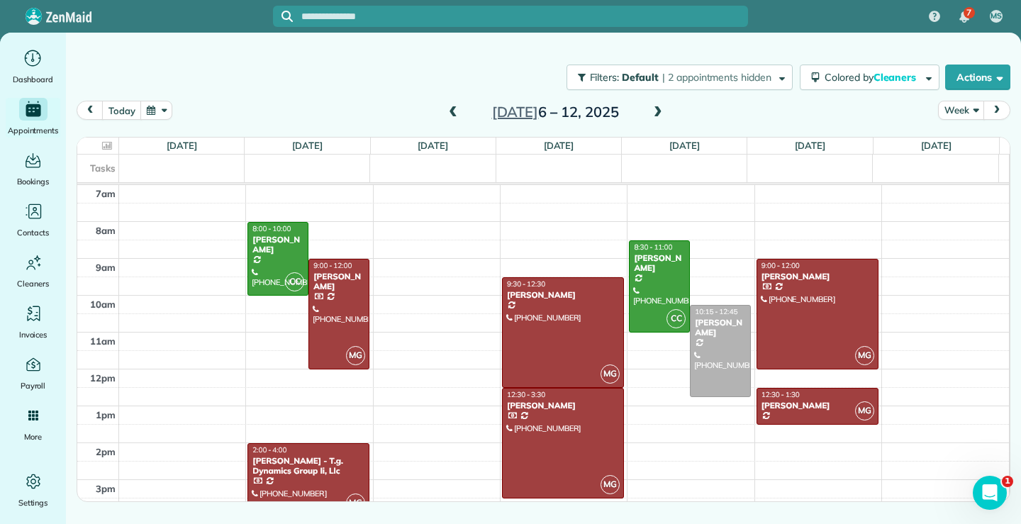
click at [448, 111] on span at bounding box center [453, 112] width 16 height 13
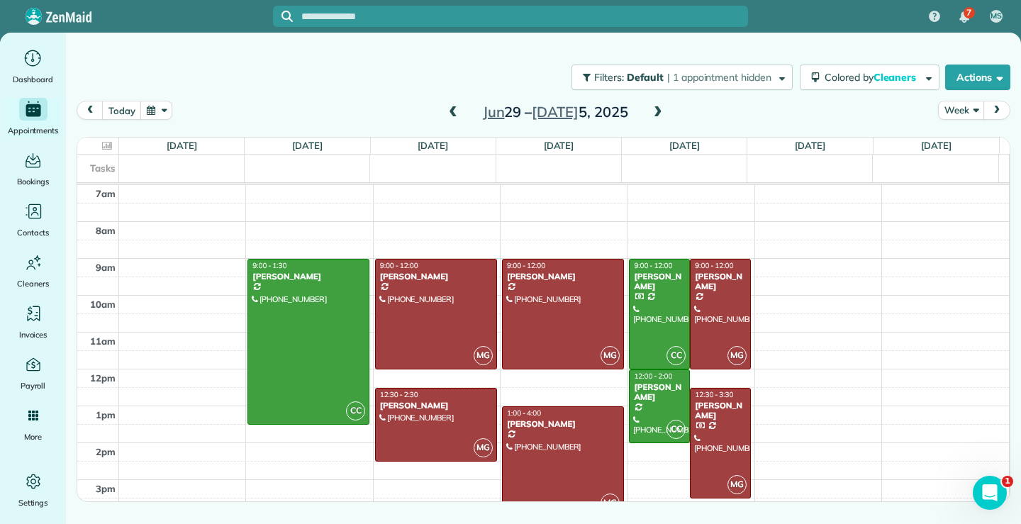
click at [448, 111] on span at bounding box center [453, 112] width 16 height 13
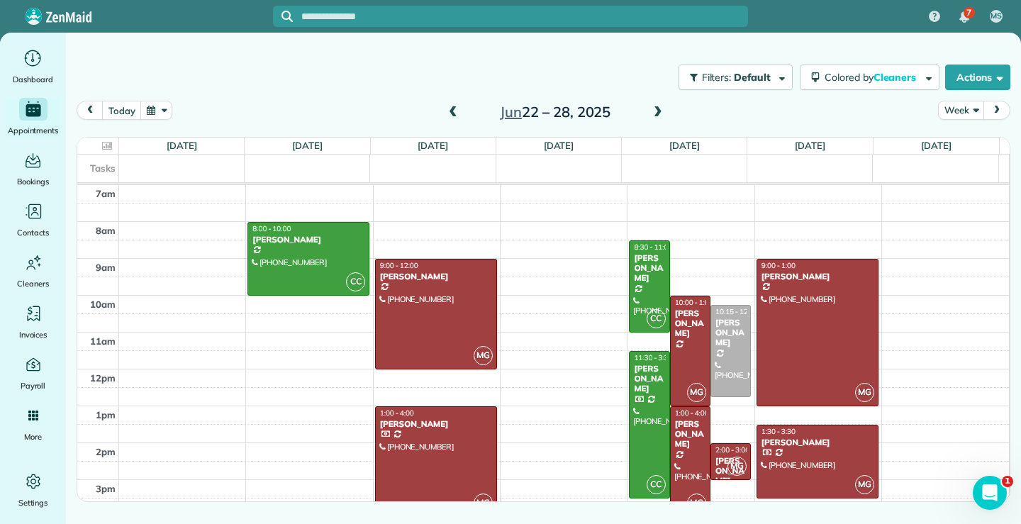
click at [443, 108] on div "Jun 22 – 28, 2025" at bounding box center [555, 112] width 227 height 23
click at [454, 111] on span at bounding box center [453, 112] width 16 height 13
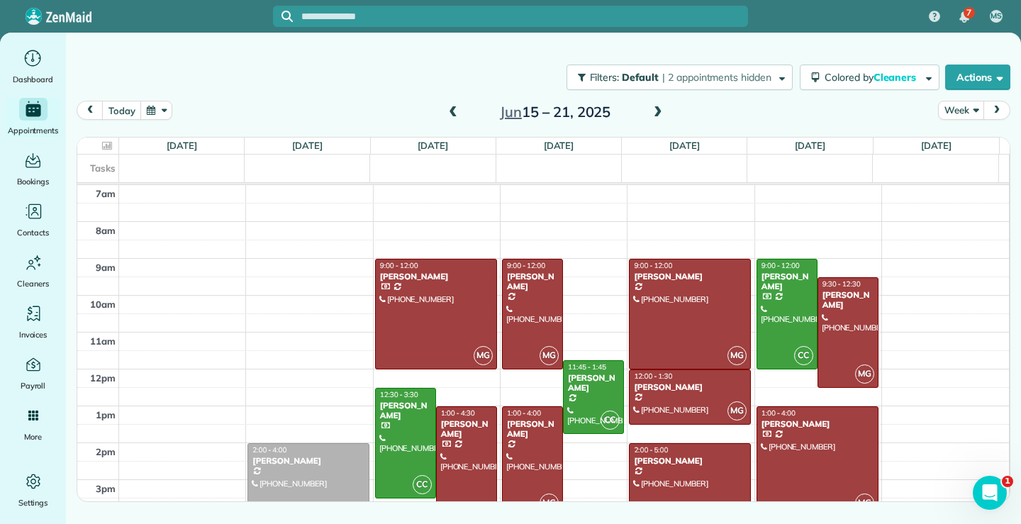
click at [332, 462] on div "Janice Franzen" at bounding box center [308, 461] width 113 height 10
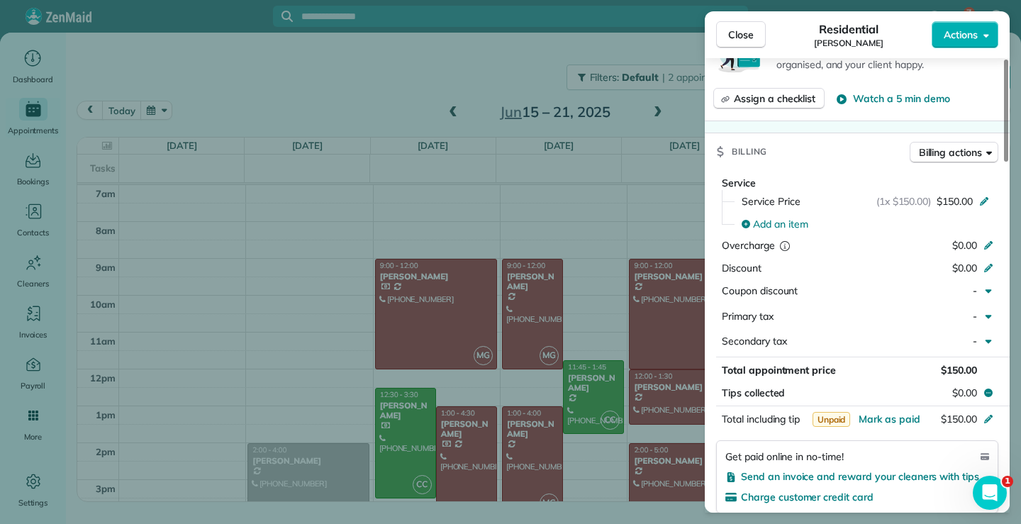
scroll to position [642, 0]
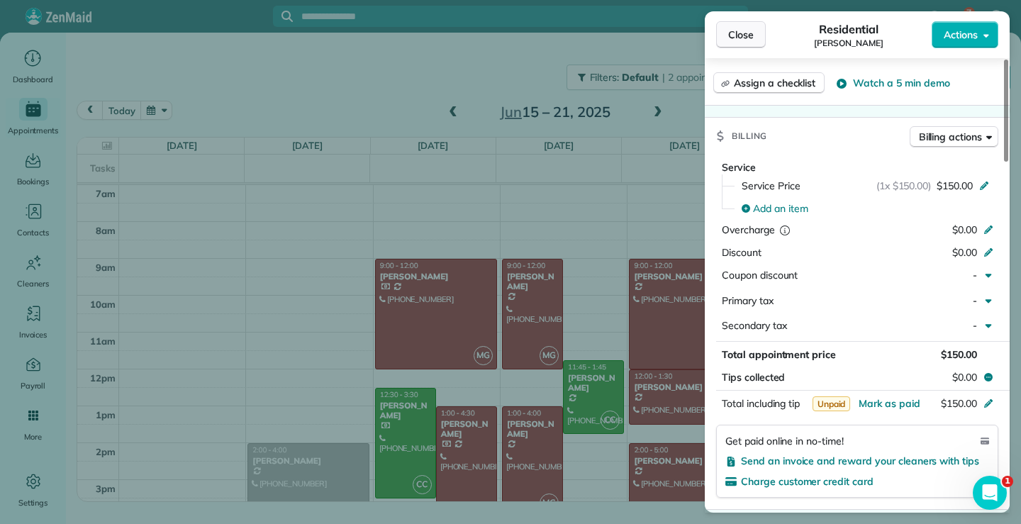
click at [754, 37] on button "Close" at bounding box center [741, 34] width 50 height 27
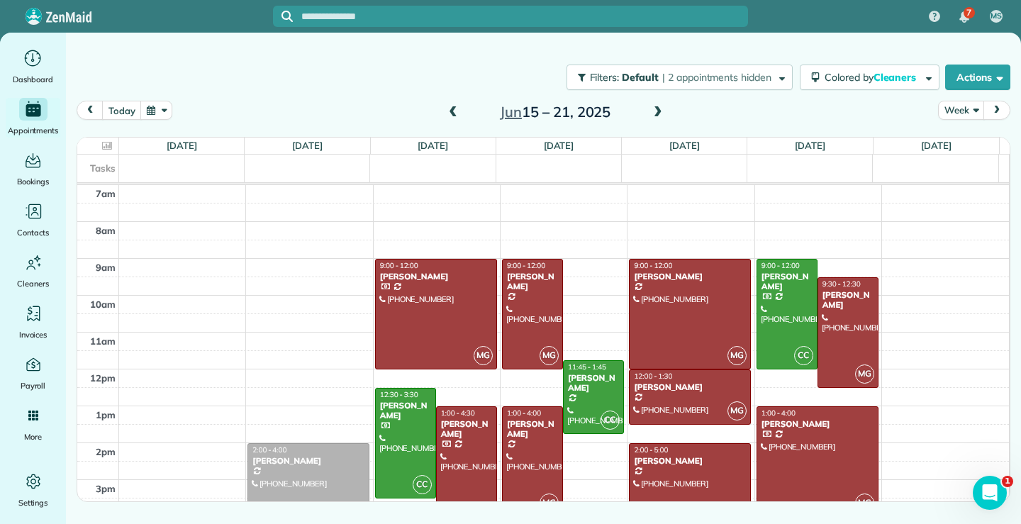
click at [453, 117] on span at bounding box center [453, 112] width 16 height 13
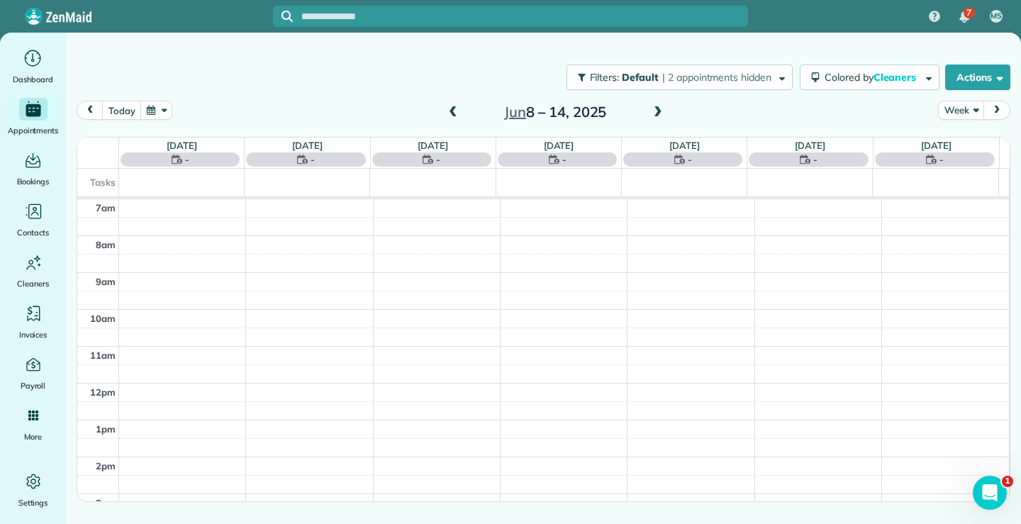
click at [452, 113] on span at bounding box center [453, 112] width 16 height 13
click at [454, 115] on span at bounding box center [453, 112] width 16 height 13
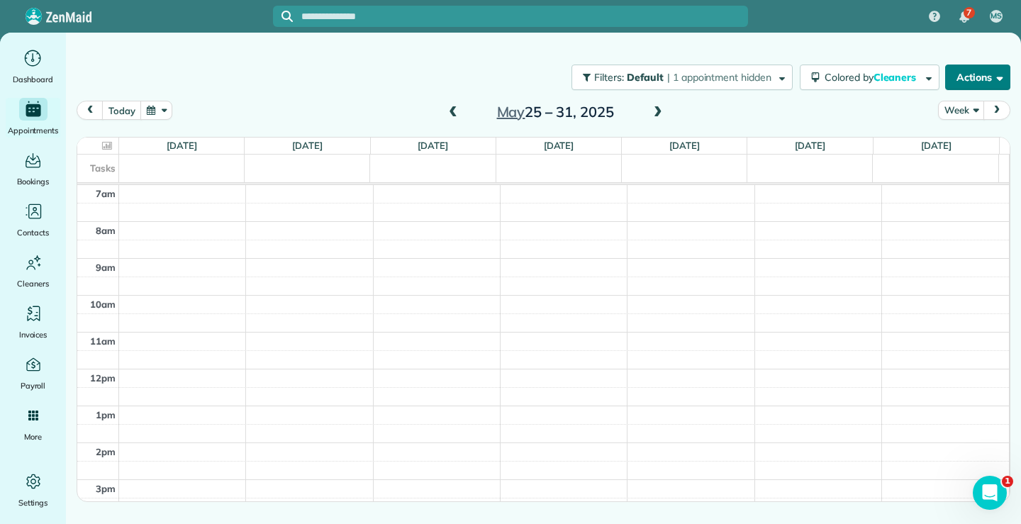
click at [997, 77] on span "button" at bounding box center [997, 77] width 11 height 11
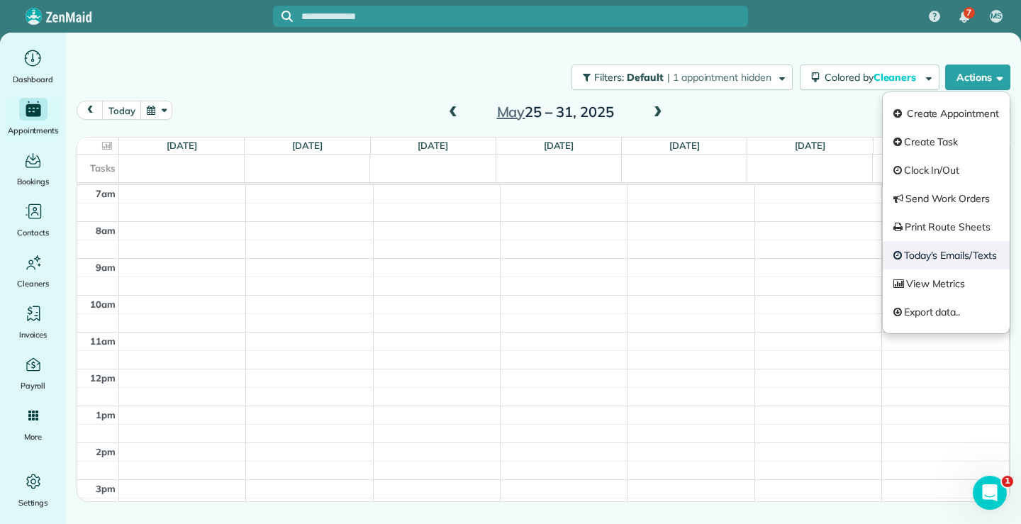
click at [941, 257] on link "Today's Emails/Texts" at bounding box center [946, 255] width 127 height 28
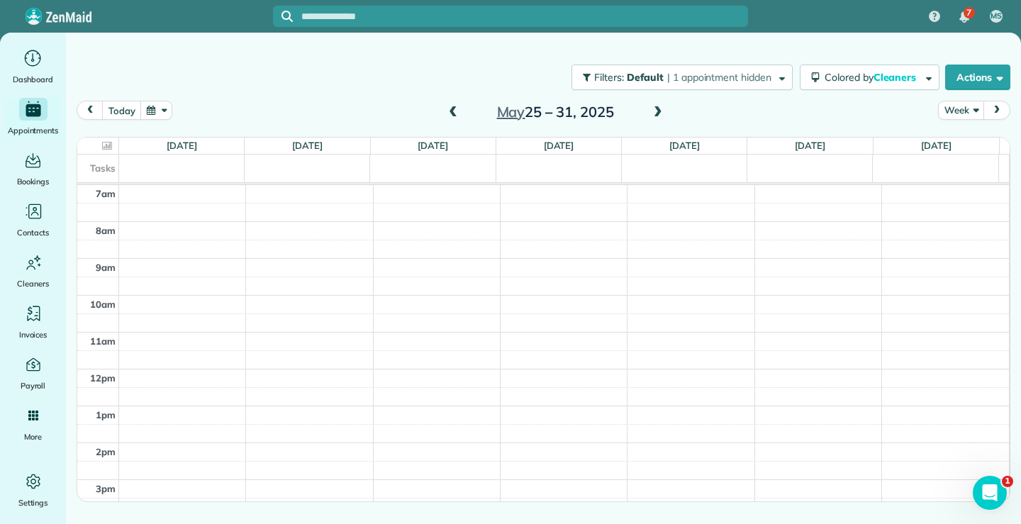
click at [476, 45] on div at bounding box center [510, 262] width 1021 height 524
click at [1000, 108] on span "next" at bounding box center [996, 110] width 11 height 9
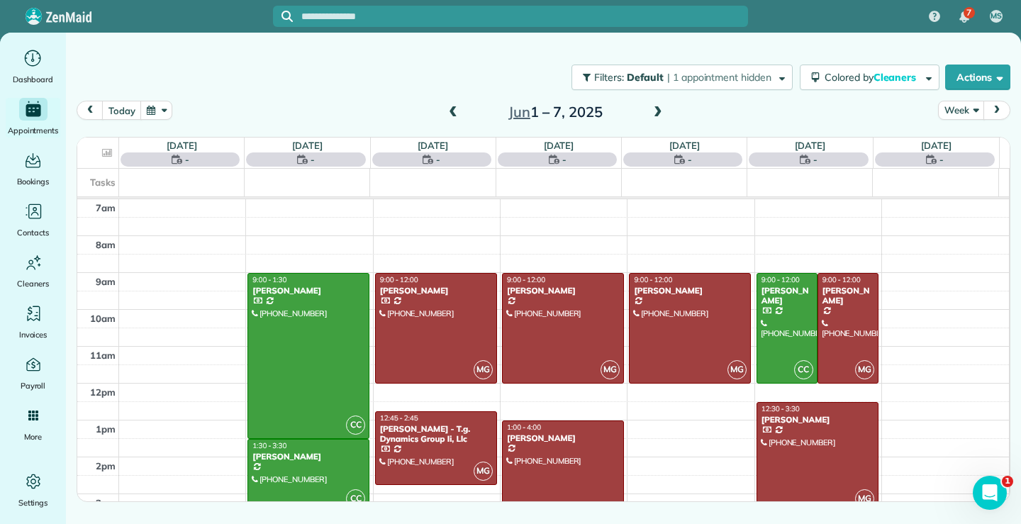
click at [1000, 108] on span "next" at bounding box center [996, 110] width 11 height 9
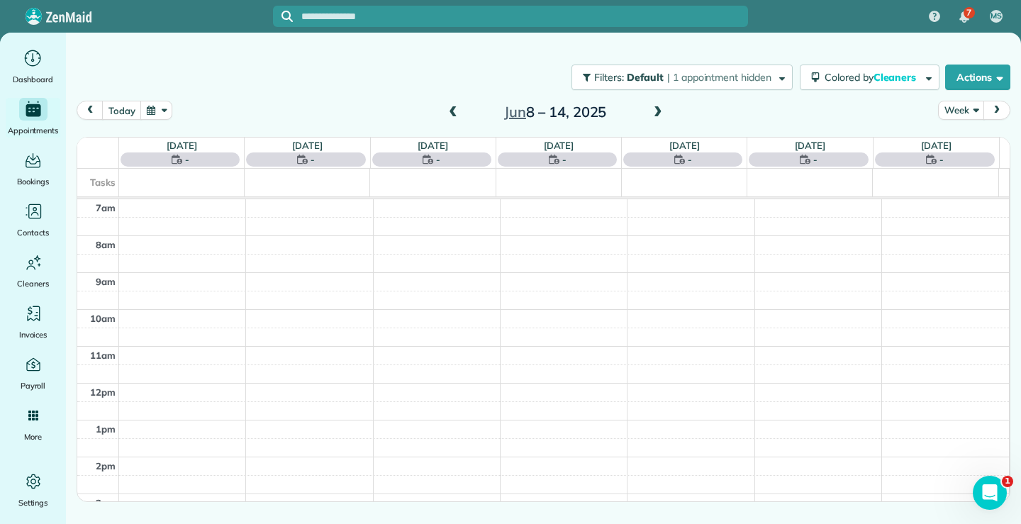
click at [1000, 108] on span "next" at bounding box center [996, 110] width 11 height 9
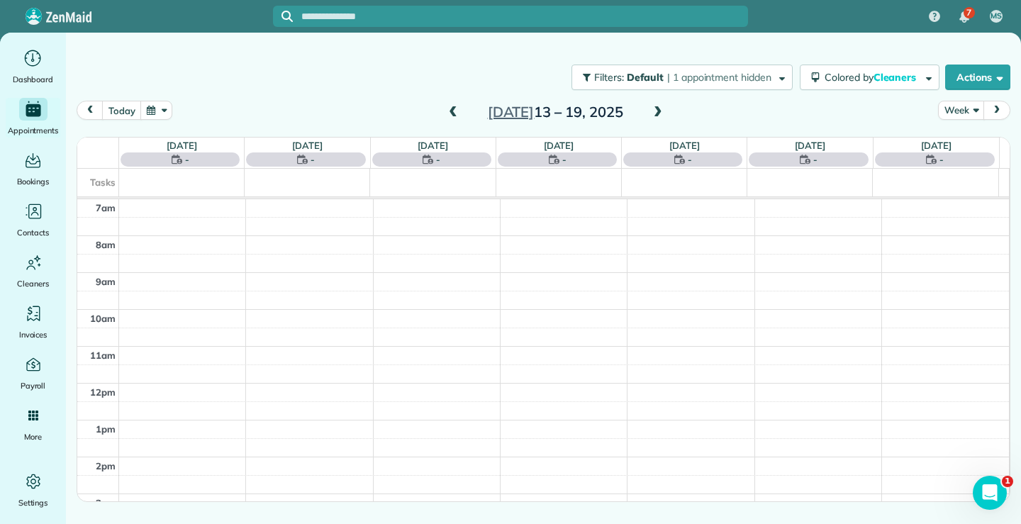
click at [1000, 108] on span "next" at bounding box center [996, 110] width 11 height 9
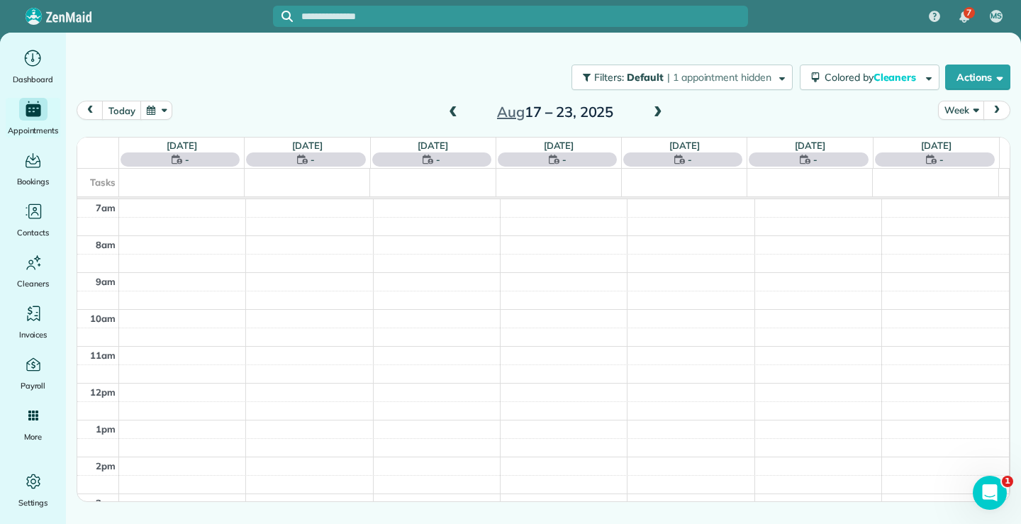
click at [1000, 108] on span "next" at bounding box center [996, 110] width 11 height 9
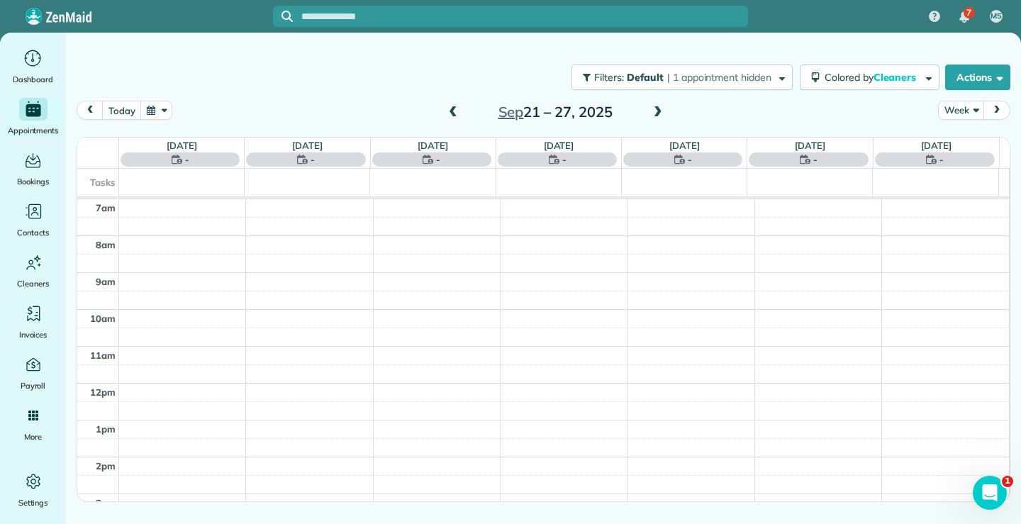
click at [1000, 108] on span "next" at bounding box center [996, 110] width 11 height 9
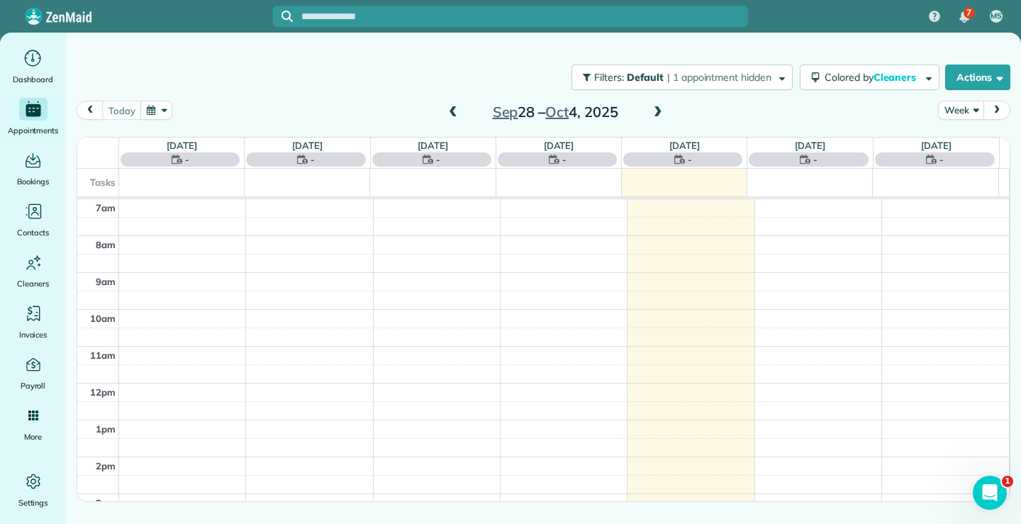
click at [1000, 108] on span "next" at bounding box center [996, 110] width 11 height 9
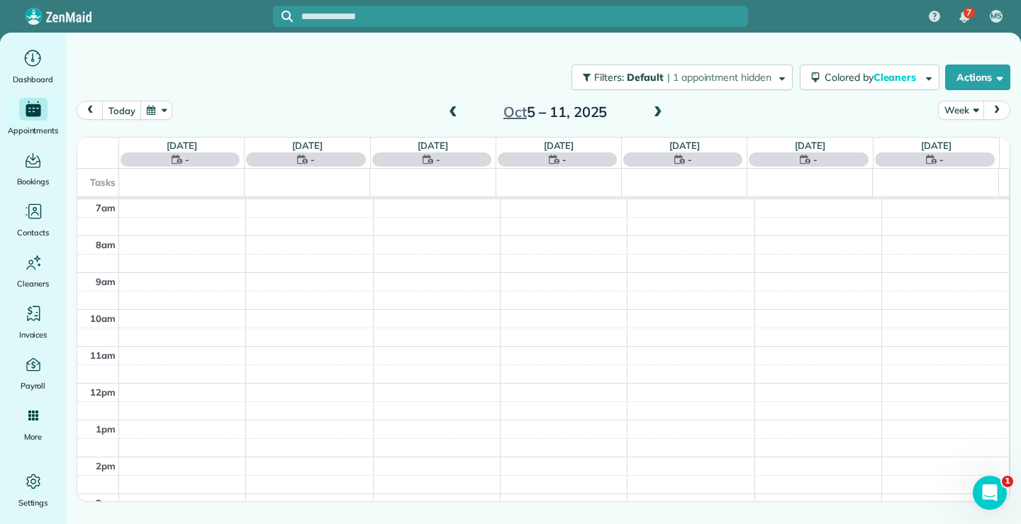
click at [998, 108] on span "next" at bounding box center [996, 110] width 11 height 9
click at [92, 110] on span "prev" at bounding box center [89, 110] width 11 height 9
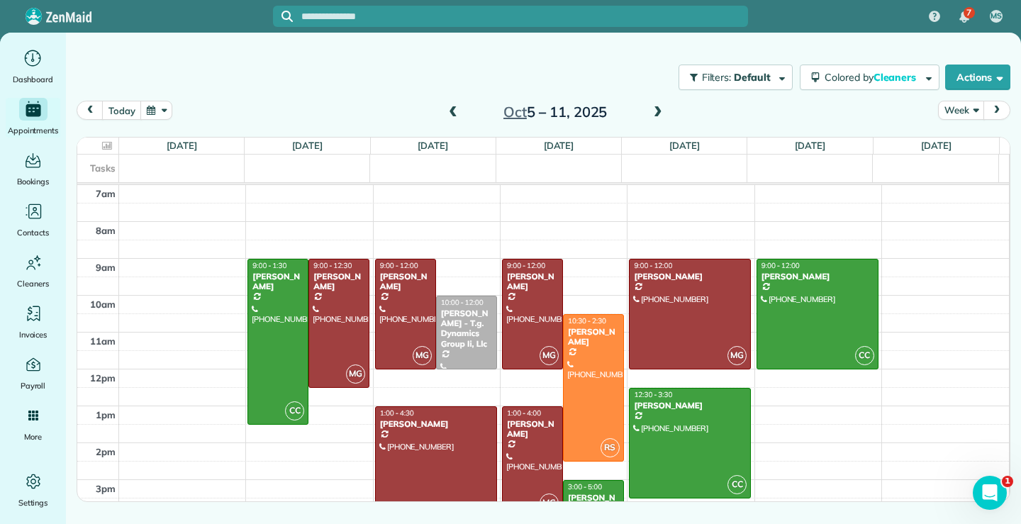
click at [456, 112] on span at bounding box center [453, 112] width 16 height 13
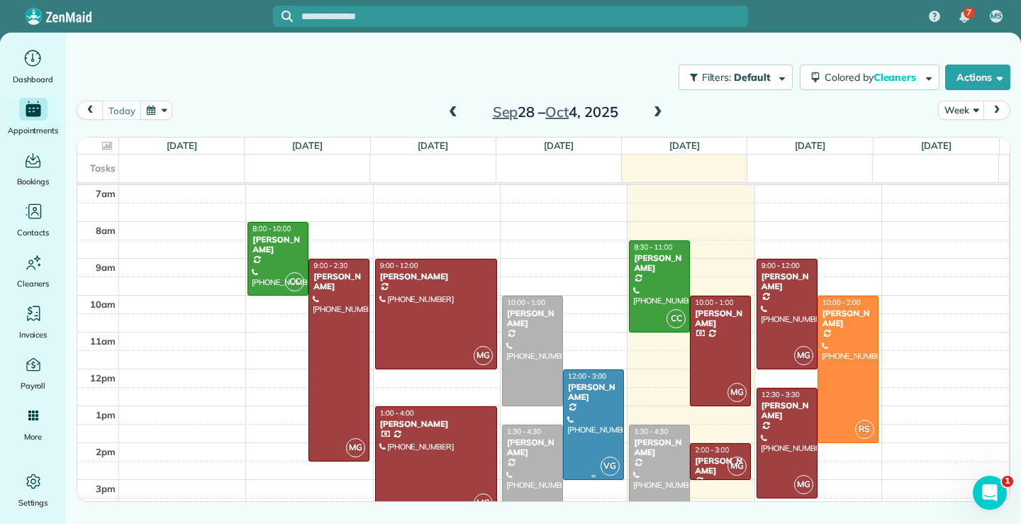
click at [595, 428] on div at bounding box center [594, 424] width 60 height 109
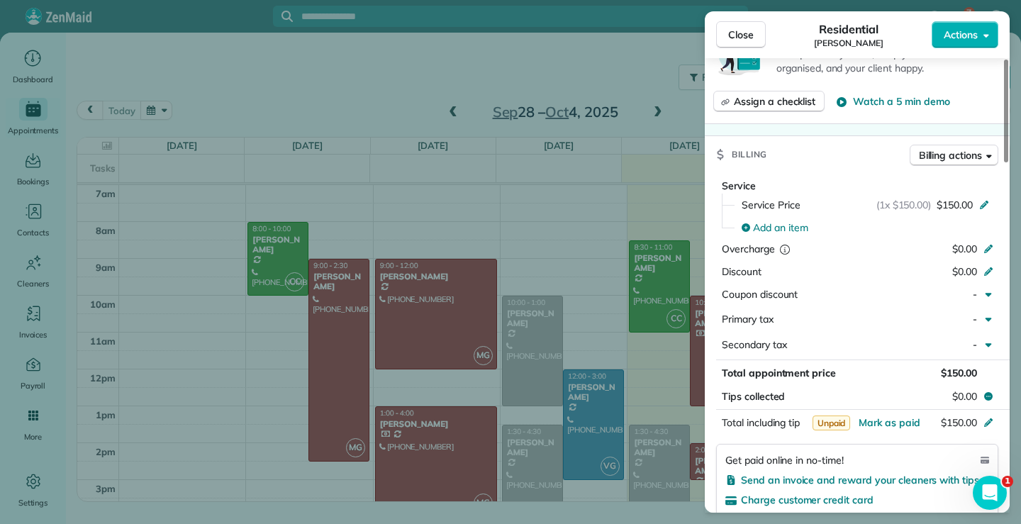
scroll to position [640, 0]
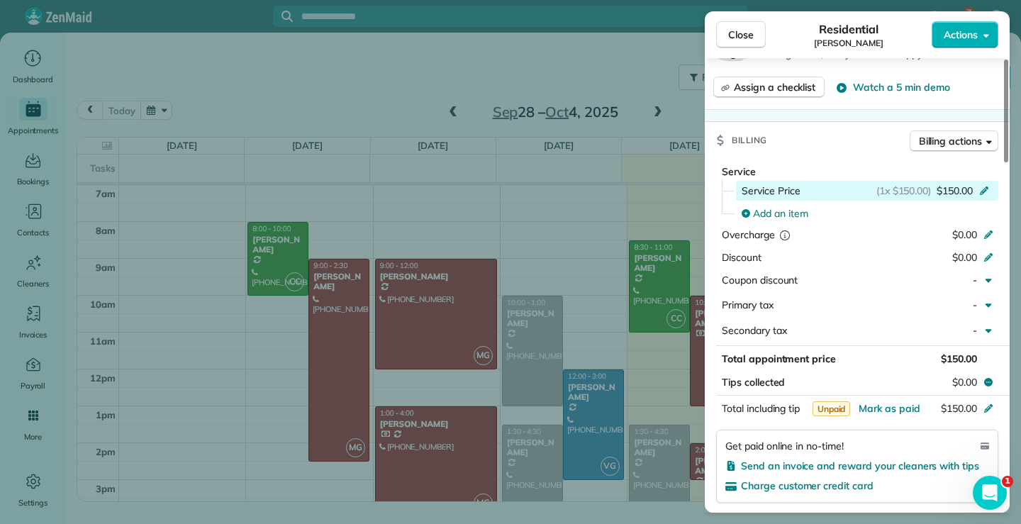
click at [982, 187] on icon at bounding box center [983, 189] width 11 height 11
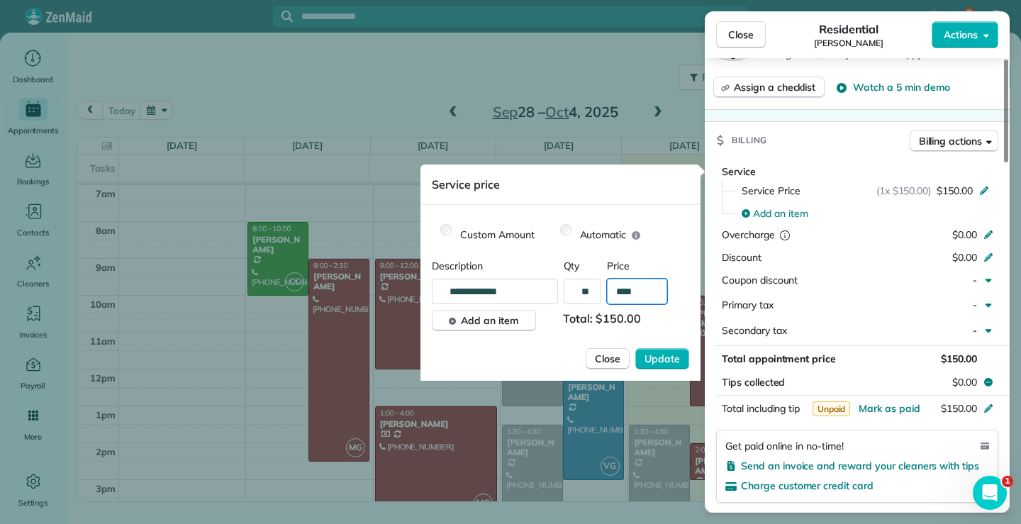
click at [634, 287] on input "****" at bounding box center [637, 292] width 60 height 26
type input "****"
click at [671, 354] on span "Update" at bounding box center [661, 359] width 35 height 14
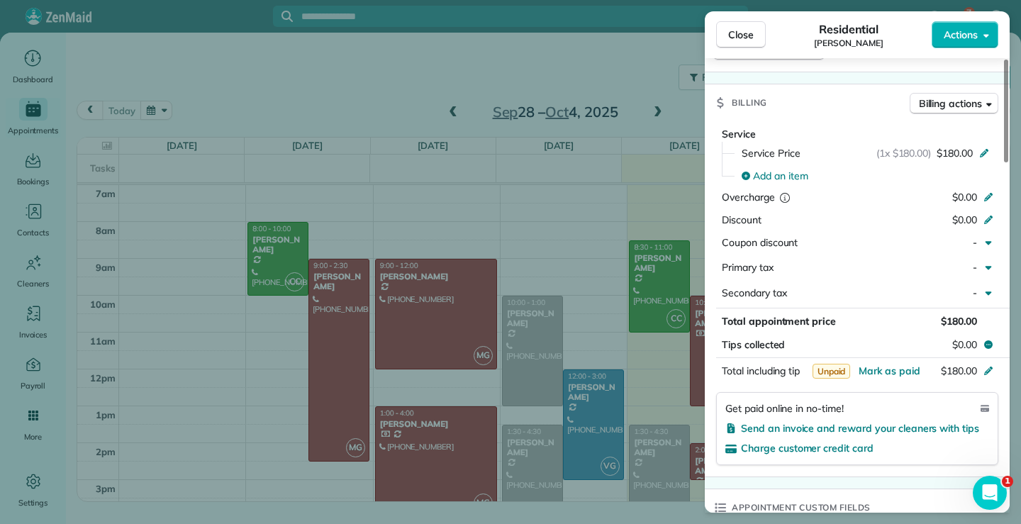
scroll to position [642, 0]
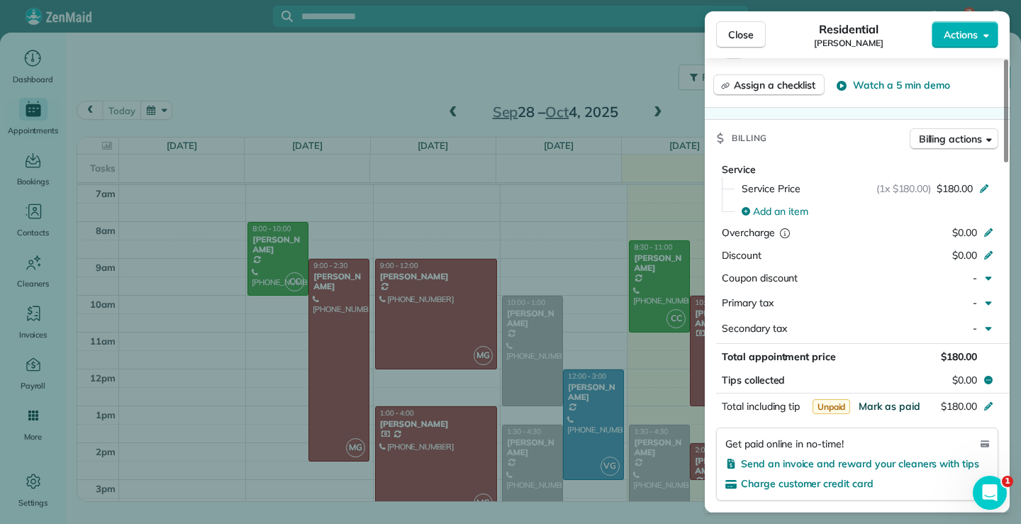
click at [890, 402] on span "Mark as paid" at bounding box center [889, 406] width 62 height 13
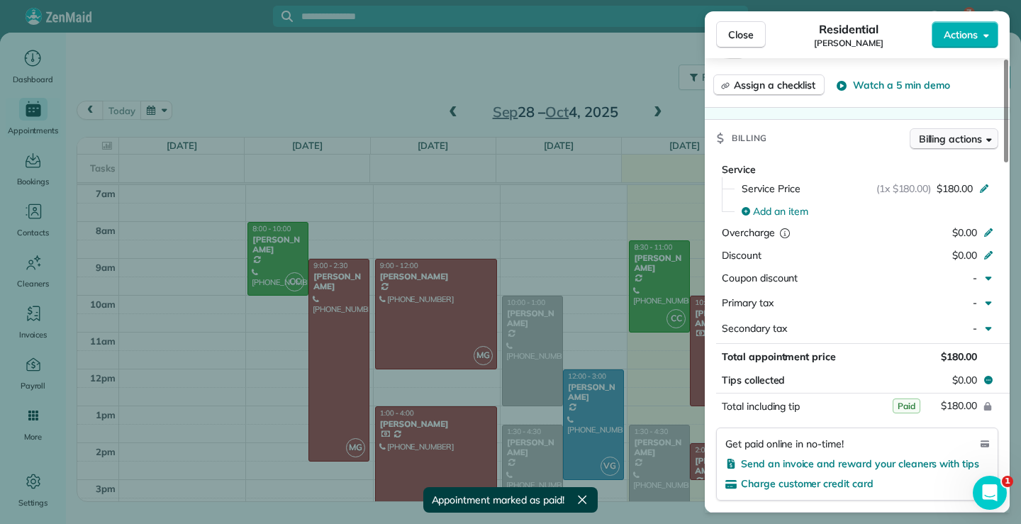
click at [986, 138] on icon "button" at bounding box center [989, 139] width 6 height 11
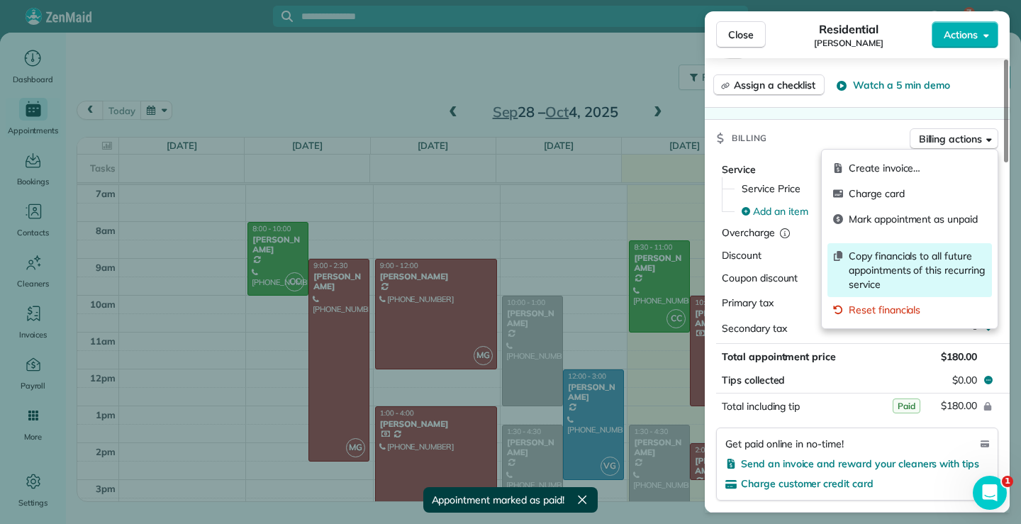
click at [908, 264] on span "Copy financials to all future appointments of this recurring service" at bounding box center [918, 270] width 138 height 43
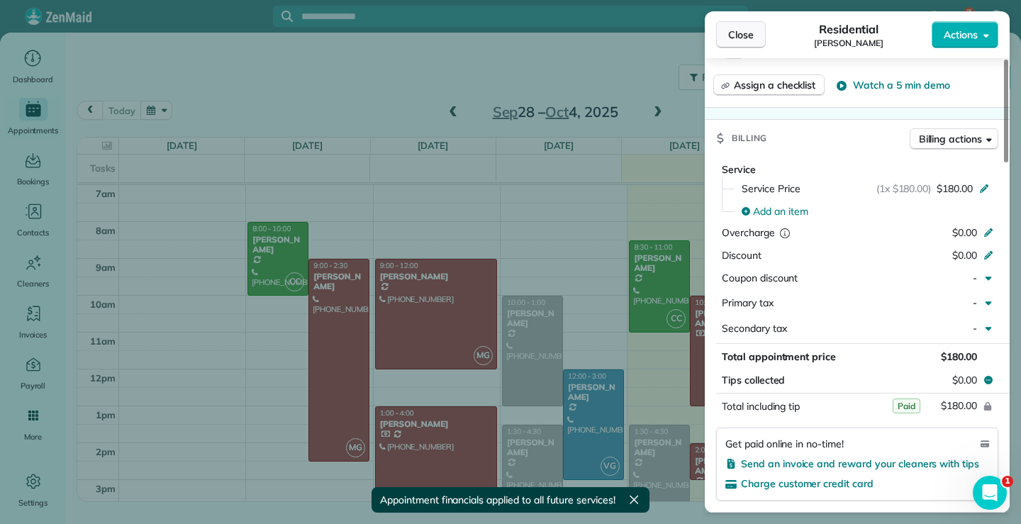
click at [743, 36] on span "Close" at bounding box center [741, 35] width 26 height 14
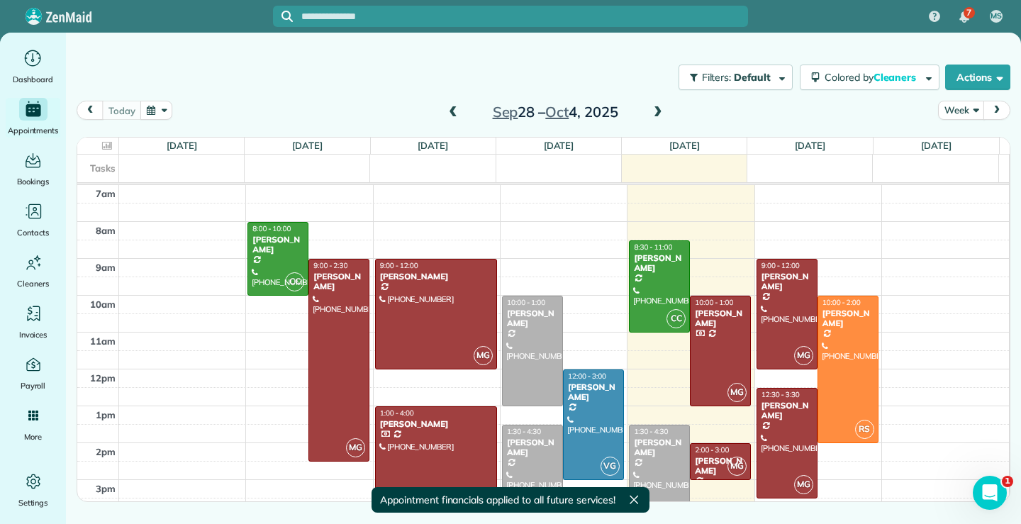
click at [658, 107] on span at bounding box center [658, 112] width 16 height 13
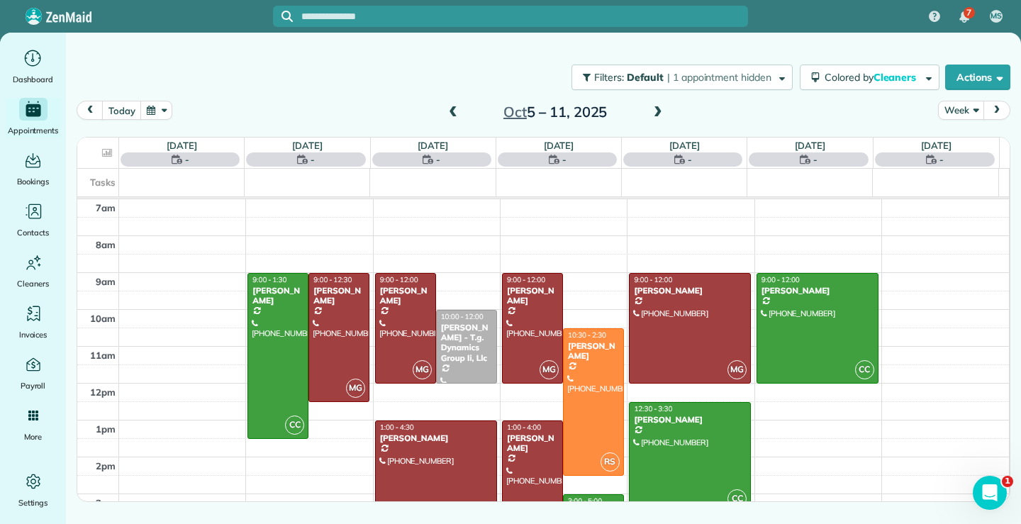
click at [658, 107] on span at bounding box center [658, 112] width 16 height 13
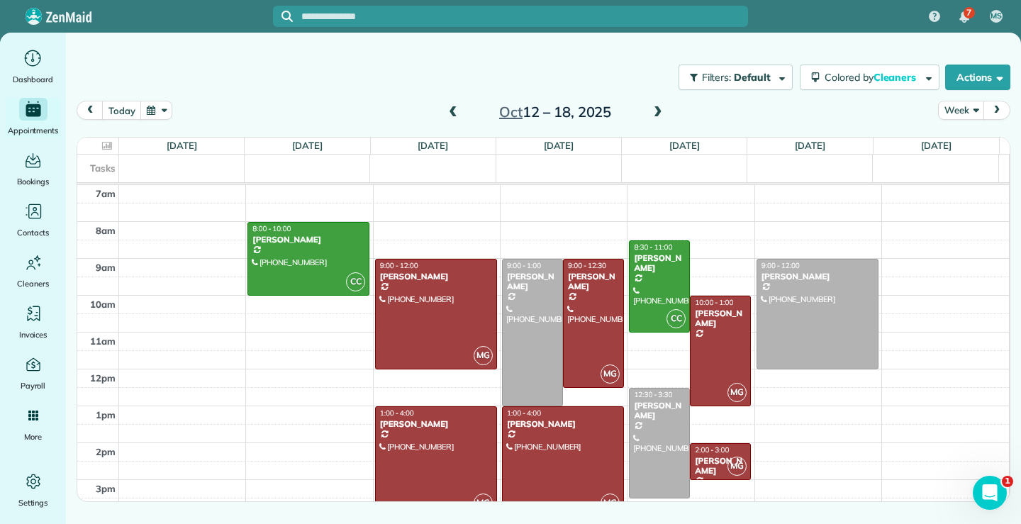
click at [658, 106] on span at bounding box center [658, 112] width 16 height 13
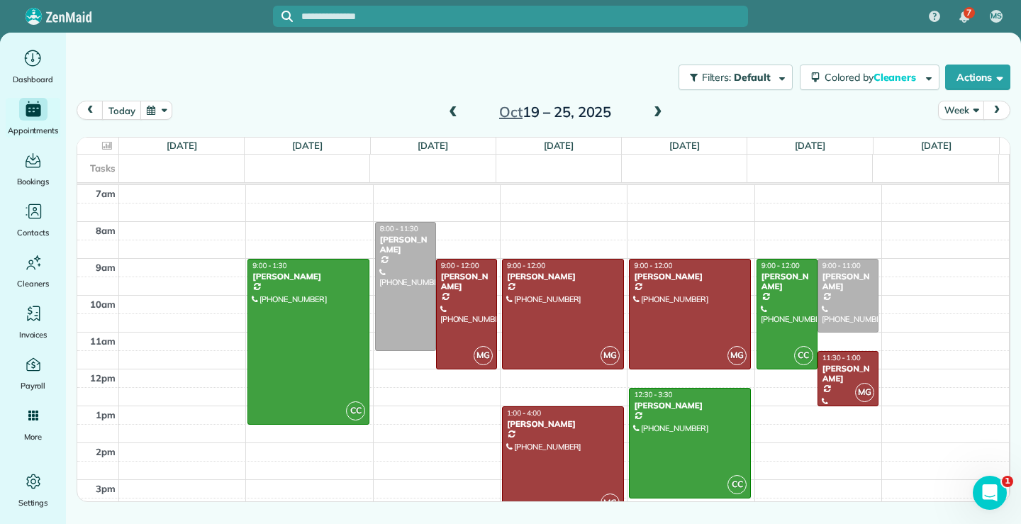
click at [658, 106] on span at bounding box center [658, 112] width 16 height 13
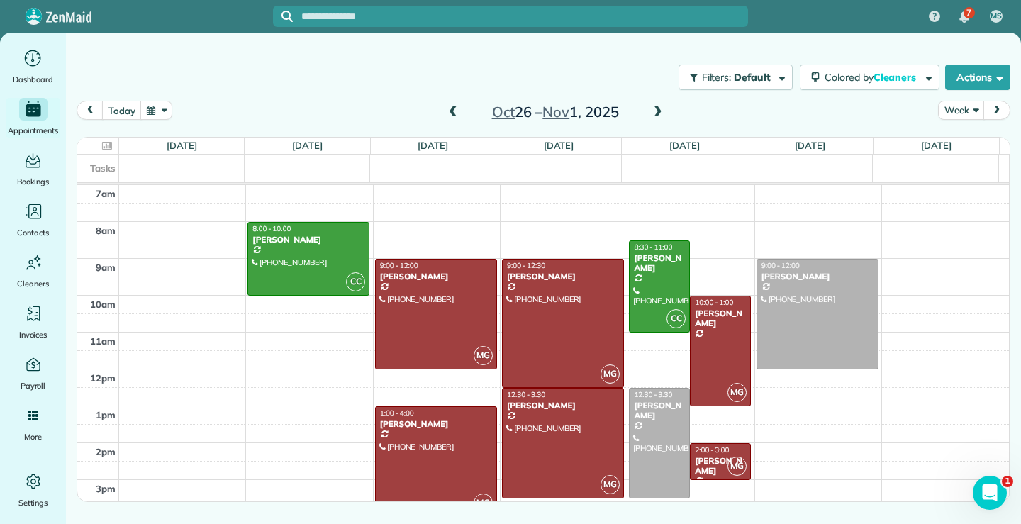
click at [659, 112] on span at bounding box center [658, 112] width 16 height 13
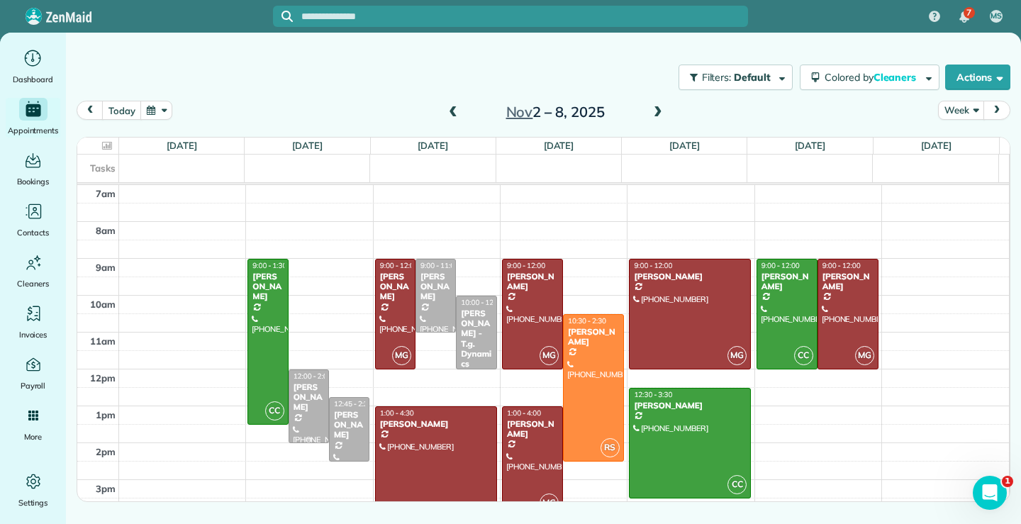
click at [295, 403] on div "Janice Franzen" at bounding box center [309, 397] width 32 height 30
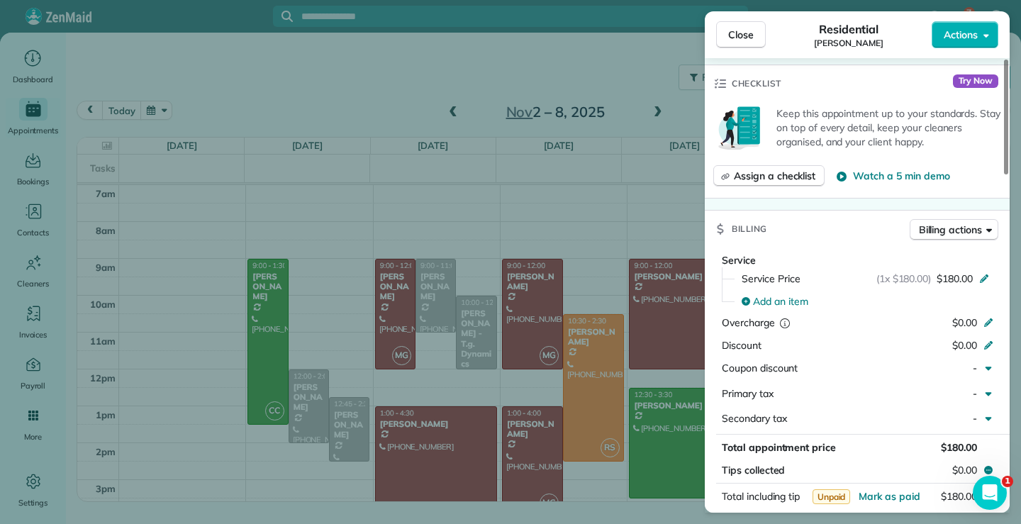
scroll to position [640, 0]
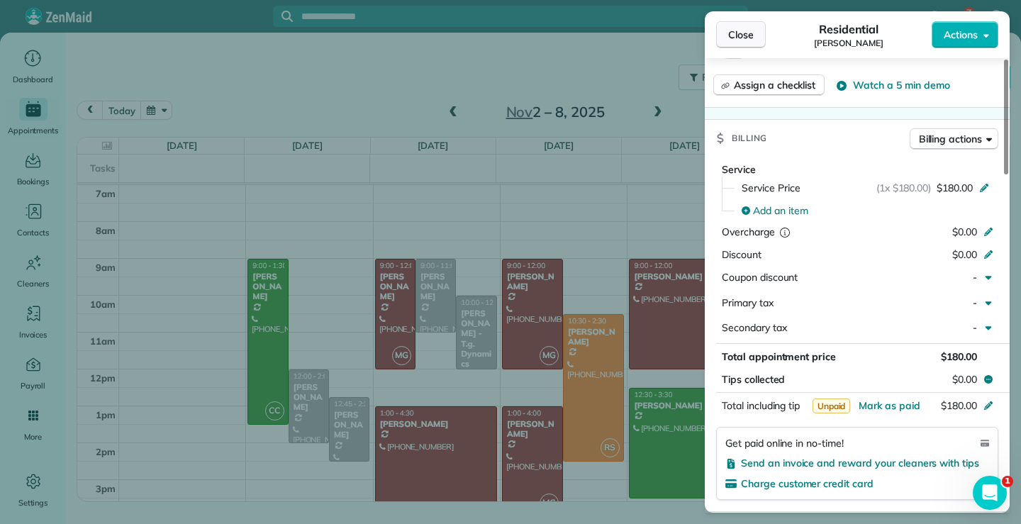
click at [730, 35] on span "Close" at bounding box center [741, 35] width 26 height 14
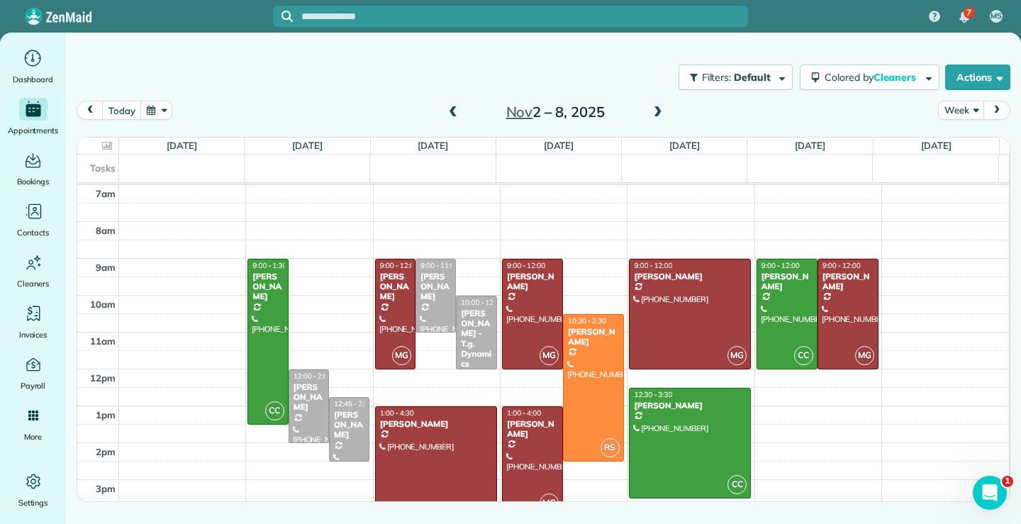
click at [452, 111] on span at bounding box center [453, 112] width 16 height 13
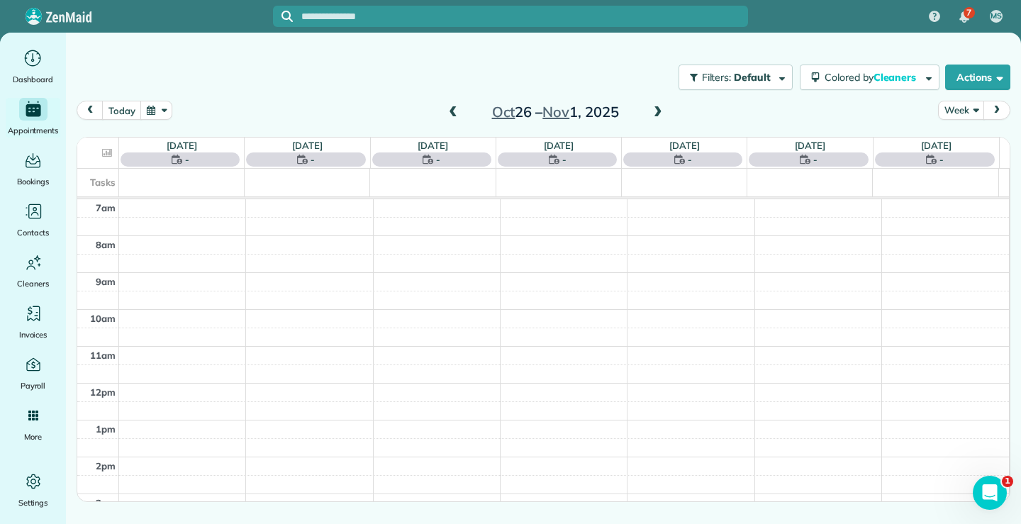
click at [449, 111] on span at bounding box center [453, 112] width 16 height 13
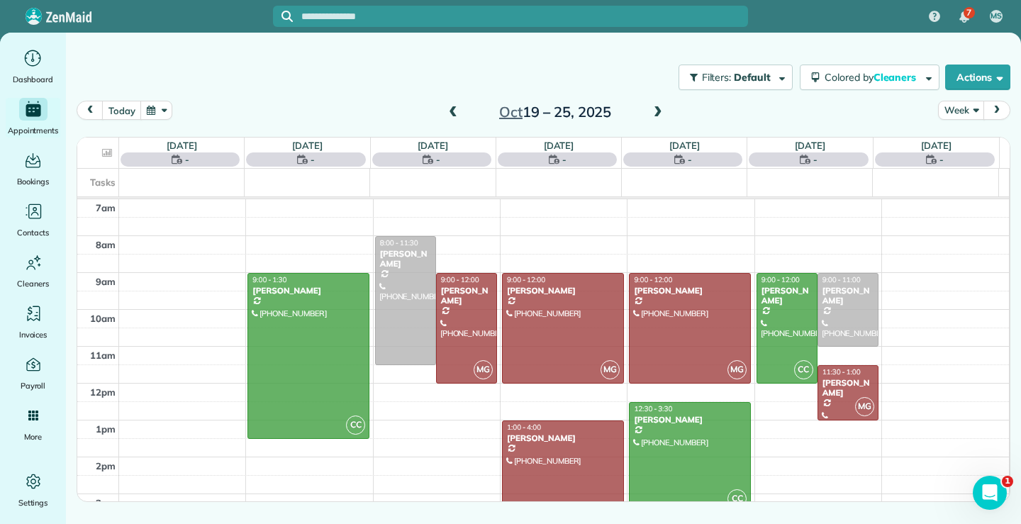
click at [448, 111] on span at bounding box center [453, 112] width 16 height 13
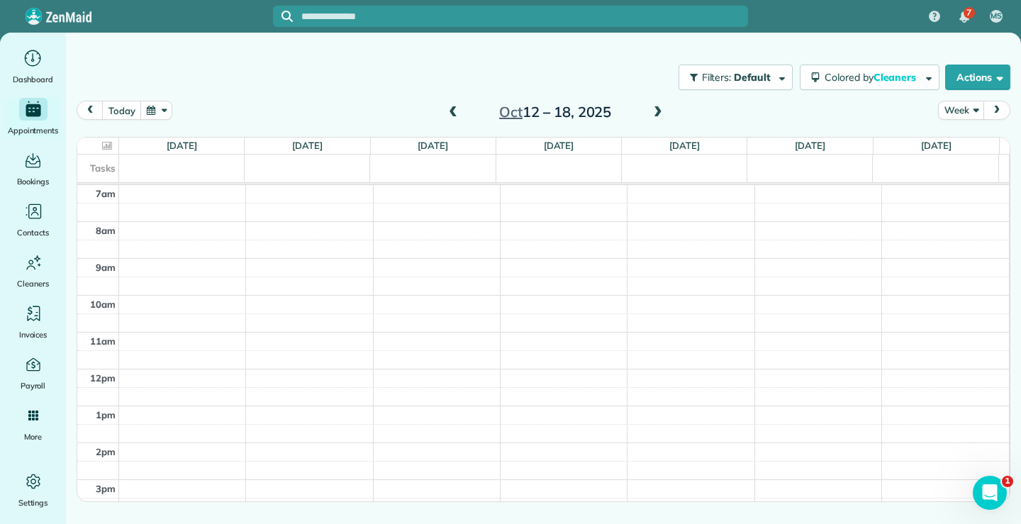
click at [452, 111] on span at bounding box center [453, 112] width 16 height 13
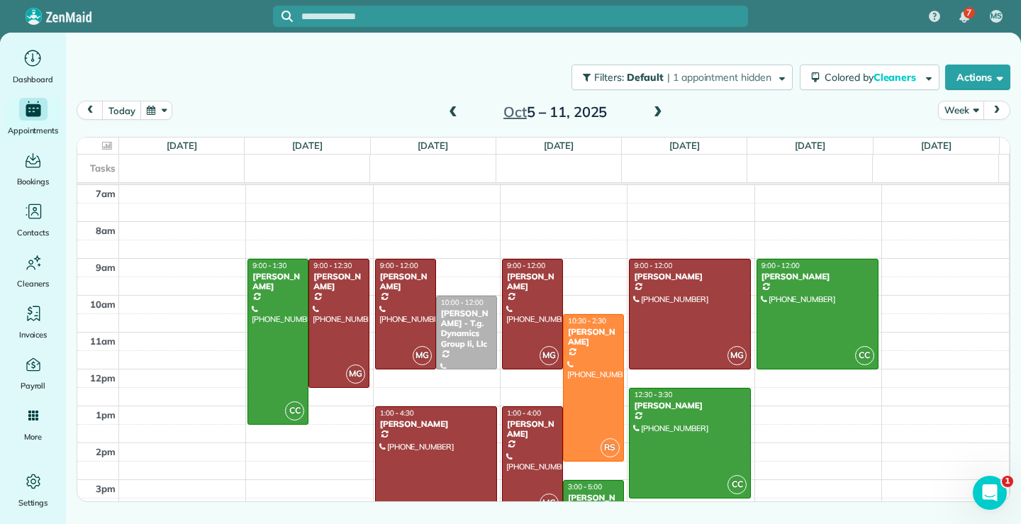
click at [451, 111] on span at bounding box center [453, 112] width 16 height 13
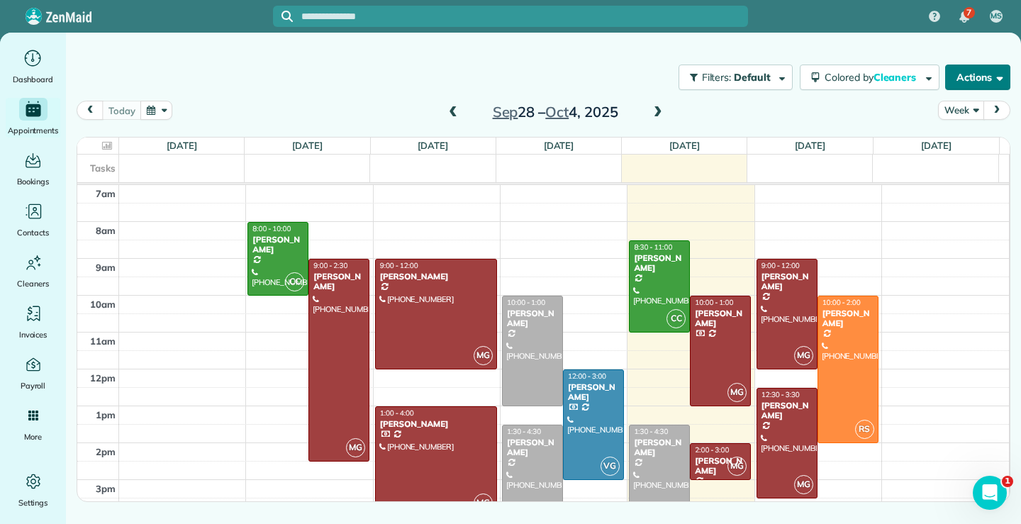
click at [988, 74] on button "Actions" at bounding box center [977, 78] width 65 height 26
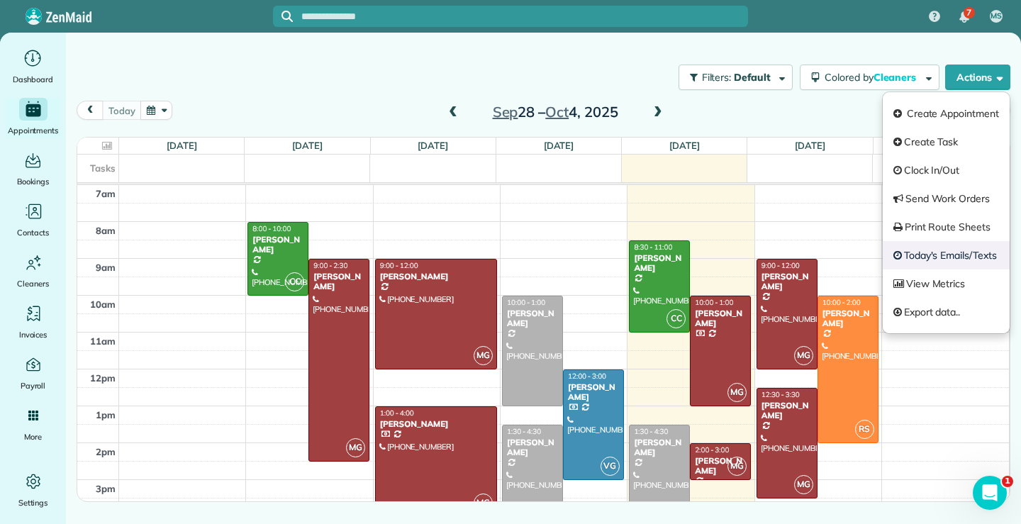
click at [949, 257] on link "Today's Emails/Texts" at bounding box center [946, 255] width 127 height 28
